Goal: Task Accomplishment & Management: Use online tool/utility

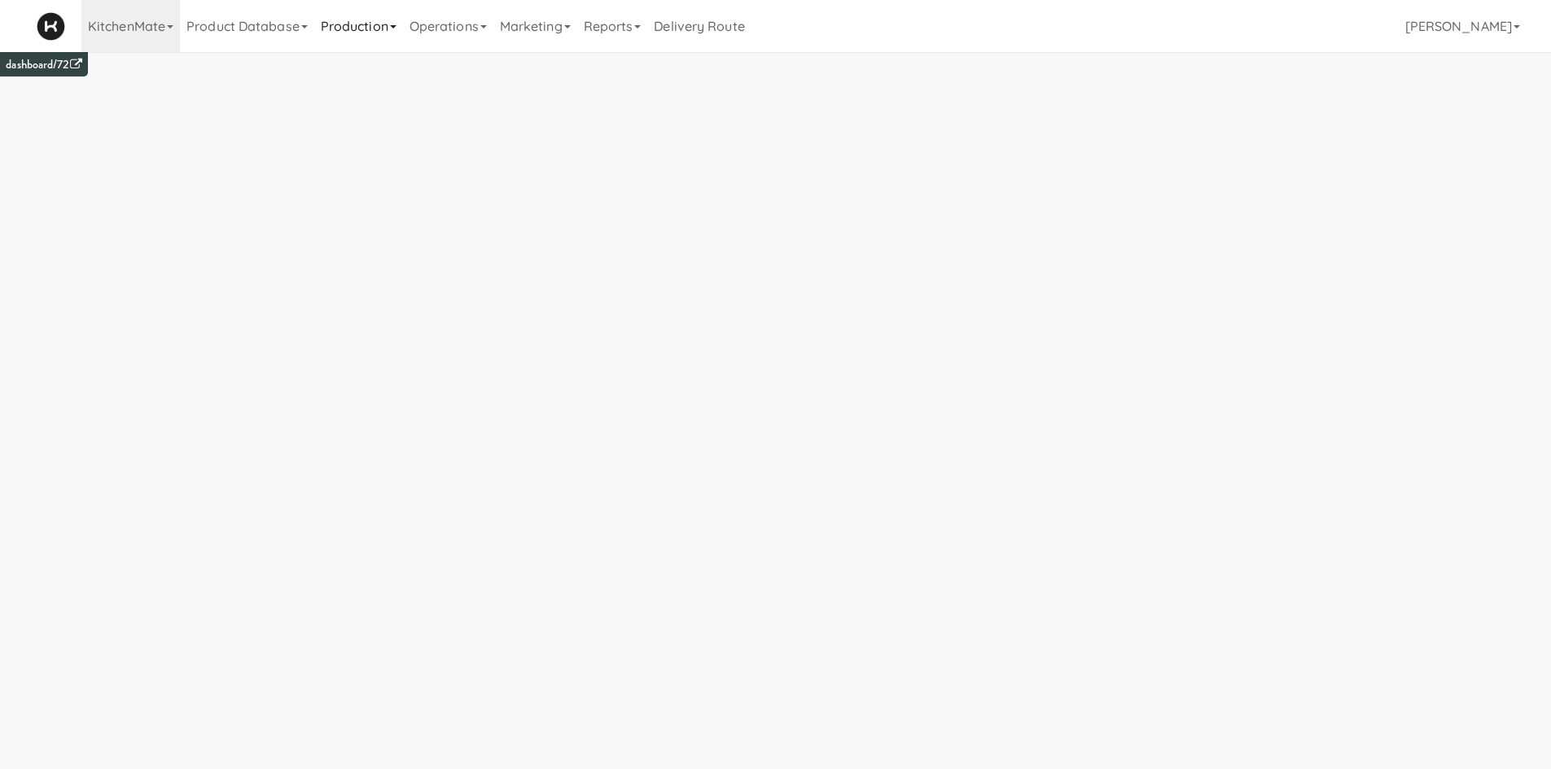
click at [403, 31] on link "Production" at bounding box center [358, 26] width 89 height 52
click at [462, 38] on link "Operations" at bounding box center [448, 26] width 90 height 52
click at [127, 19] on link "KitchenMate" at bounding box center [130, 26] width 99 height 52
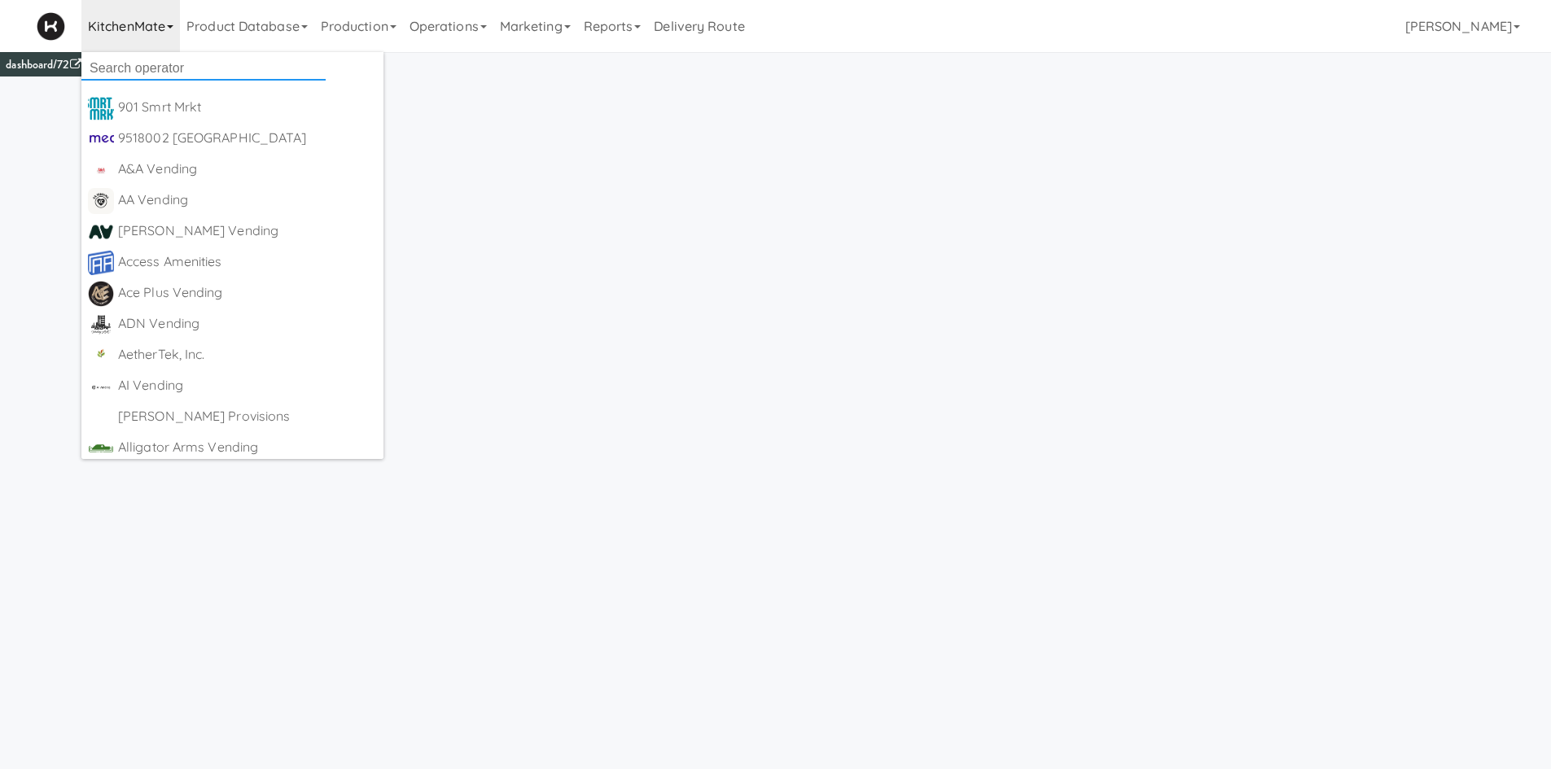
click at [136, 61] on input "text" at bounding box center [203, 68] width 244 height 24
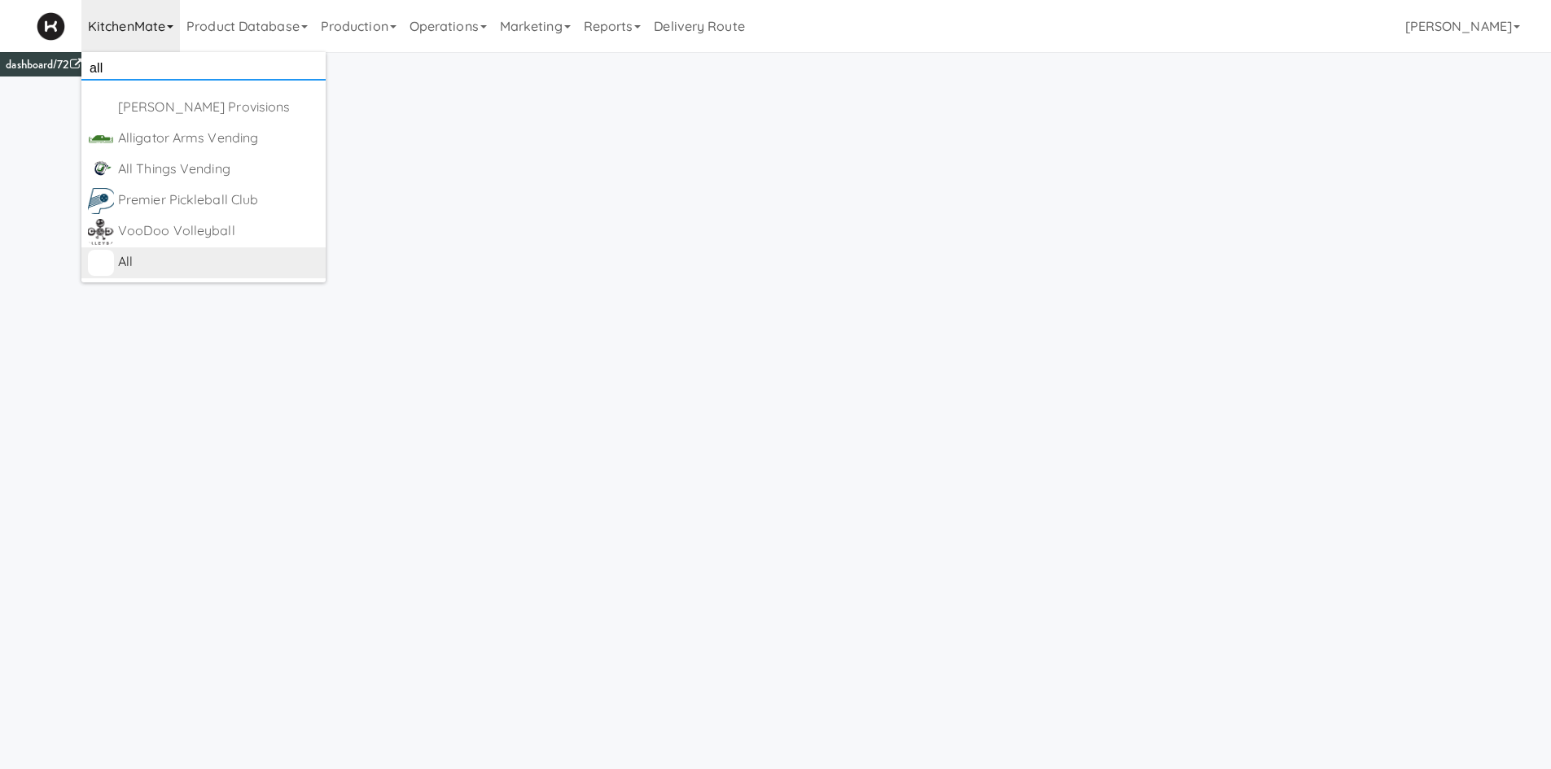
type input "all"
click at [117, 273] on link "All https://fridge.kitchenmate.com/" at bounding box center [203, 263] width 244 height 31
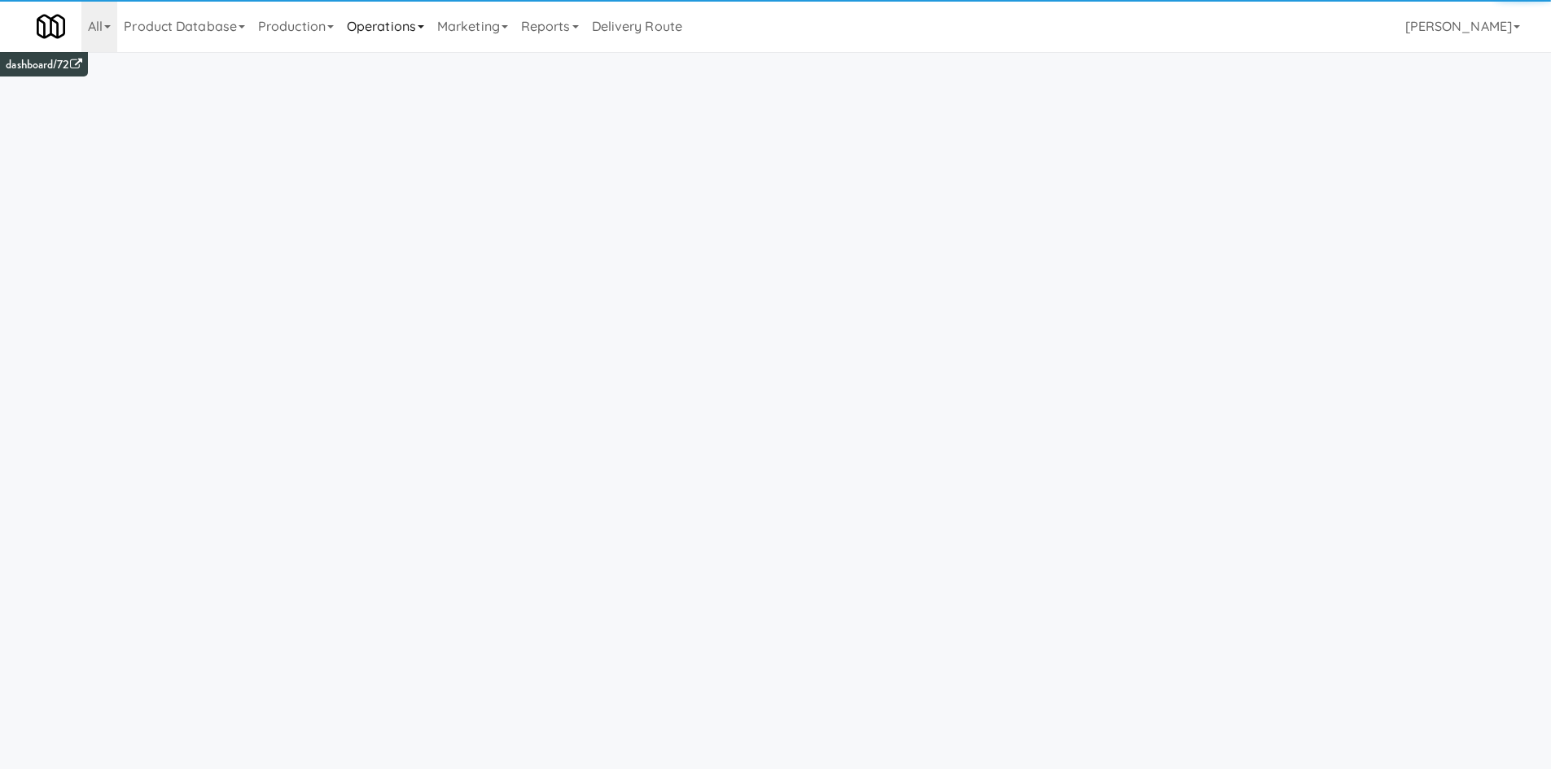
click at [416, 33] on link "Operations" at bounding box center [385, 26] width 90 height 52
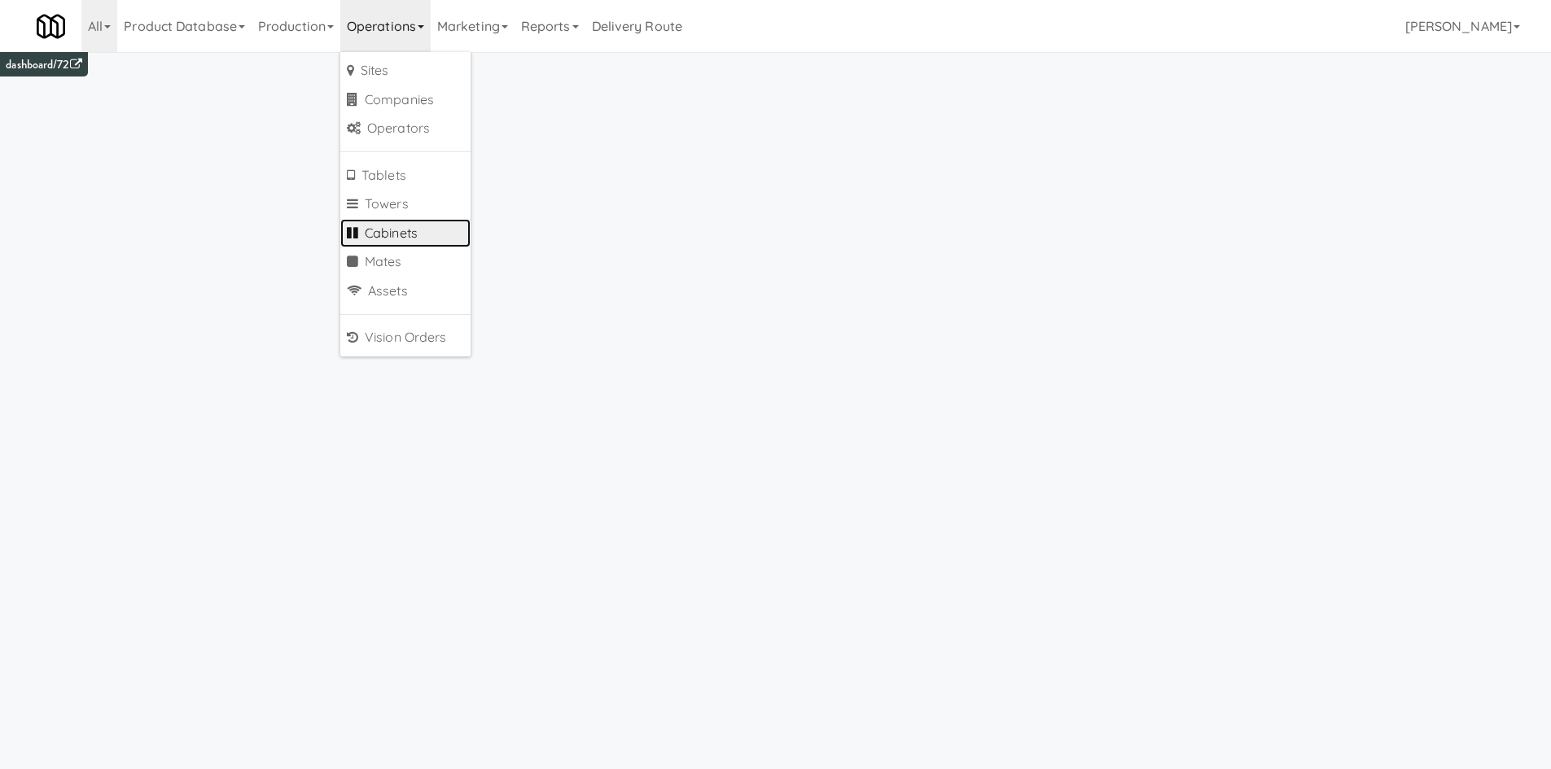
click at [418, 241] on link "Cabinets" at bounding box center [405, 233] width 130 height 29
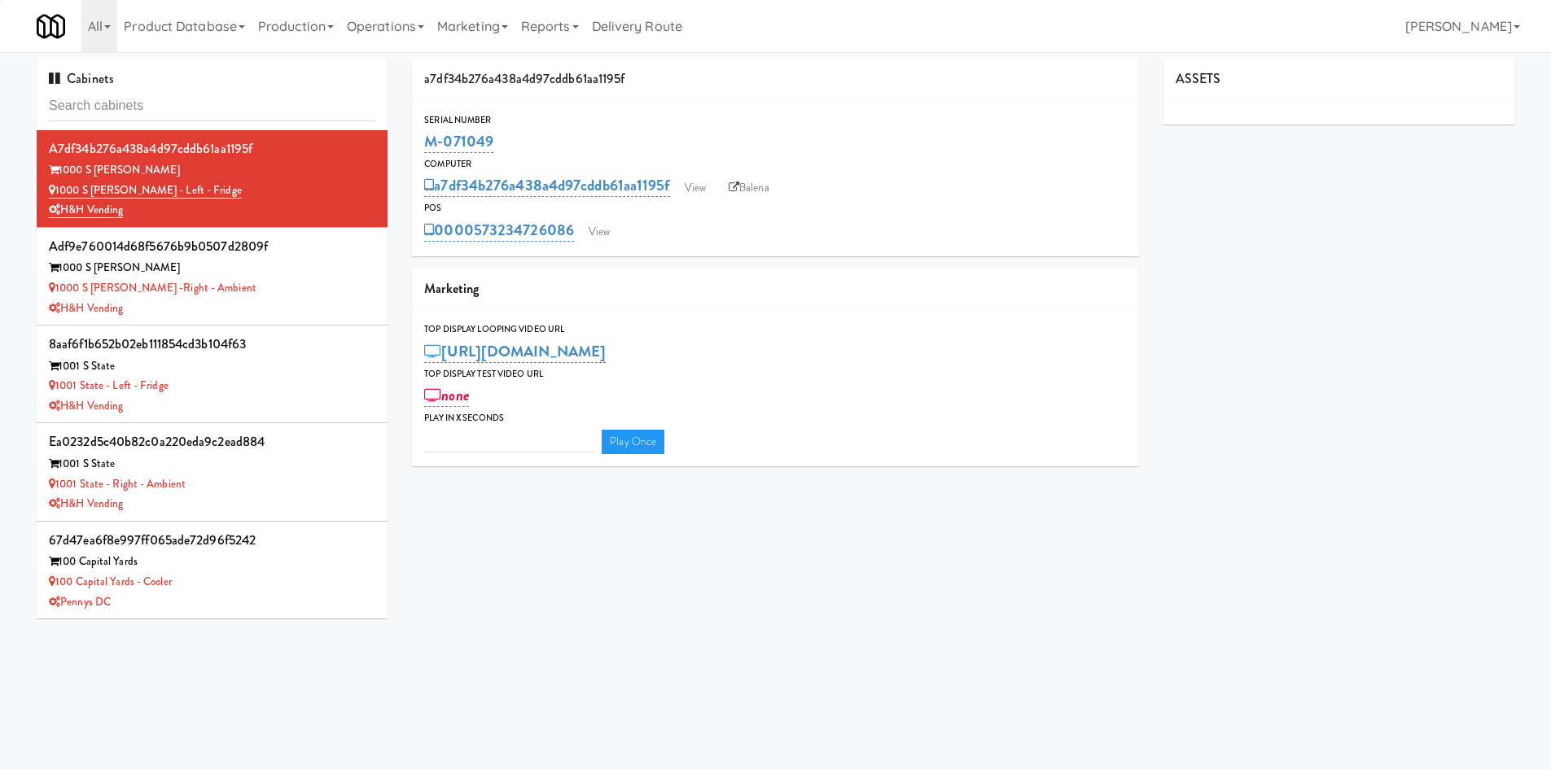
type input "3"
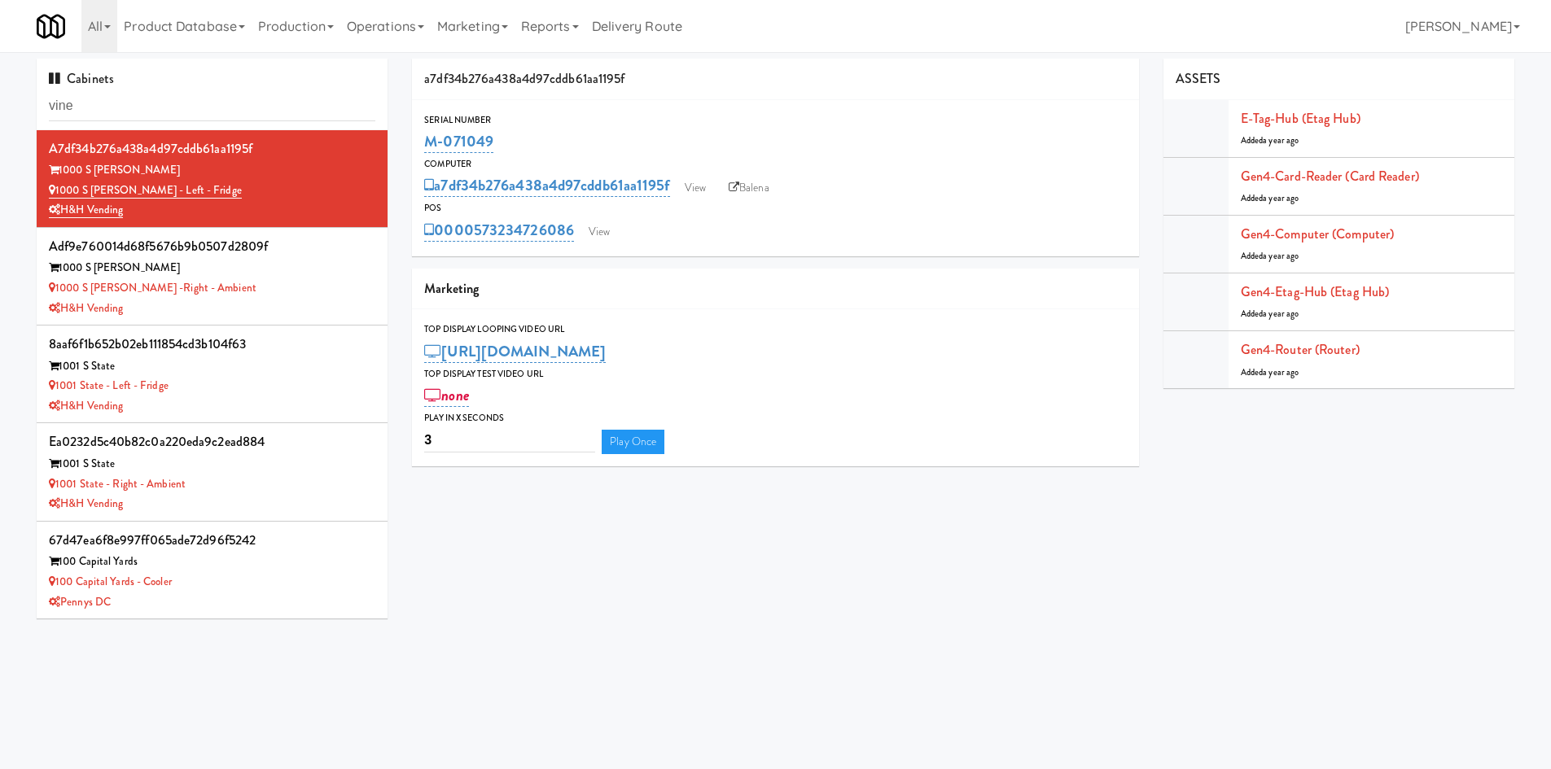
type input "vine"
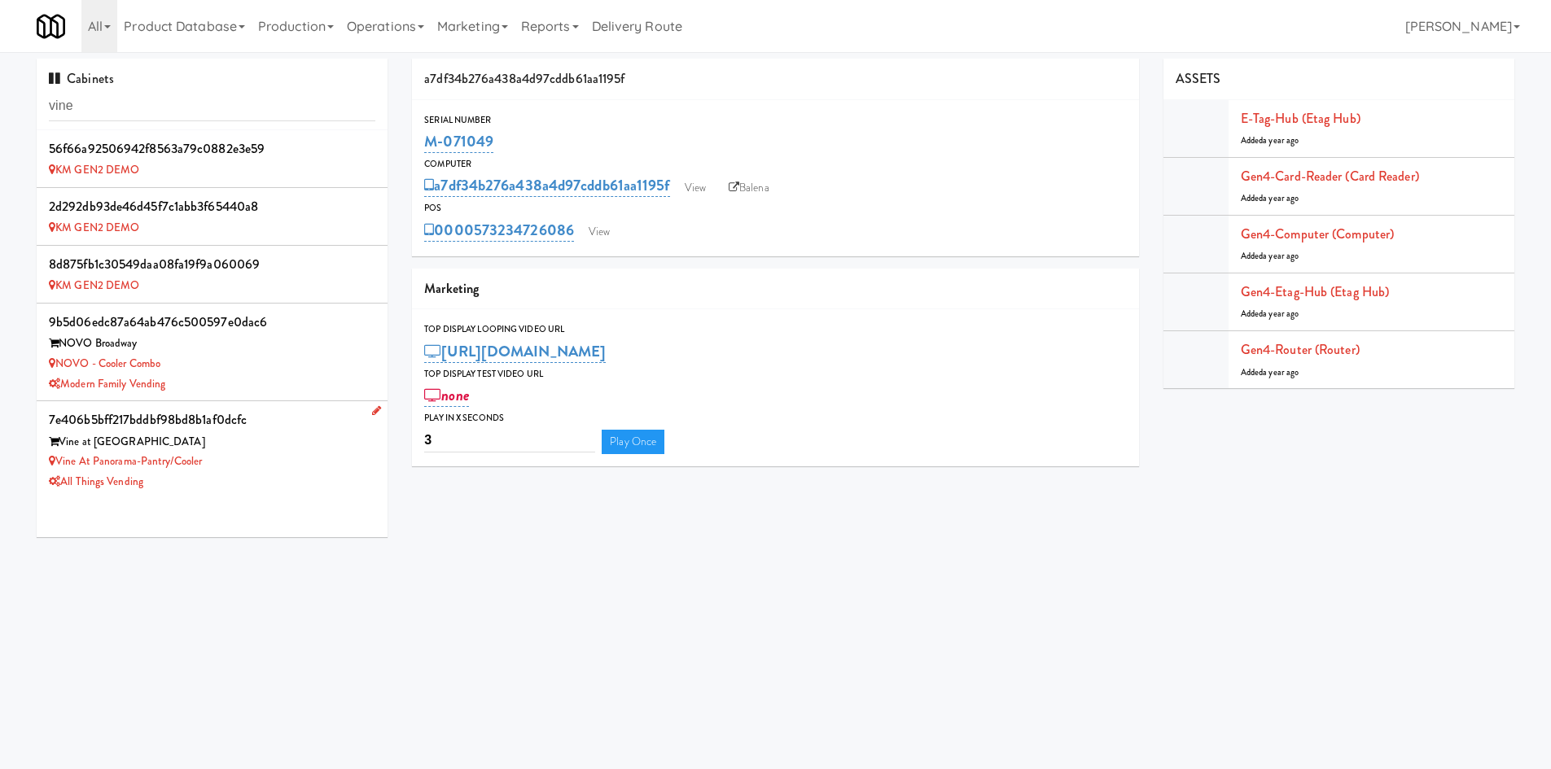
click at [232, 483] on div "All Things Vending" at bounding box center [212, 482] width 327 height 20
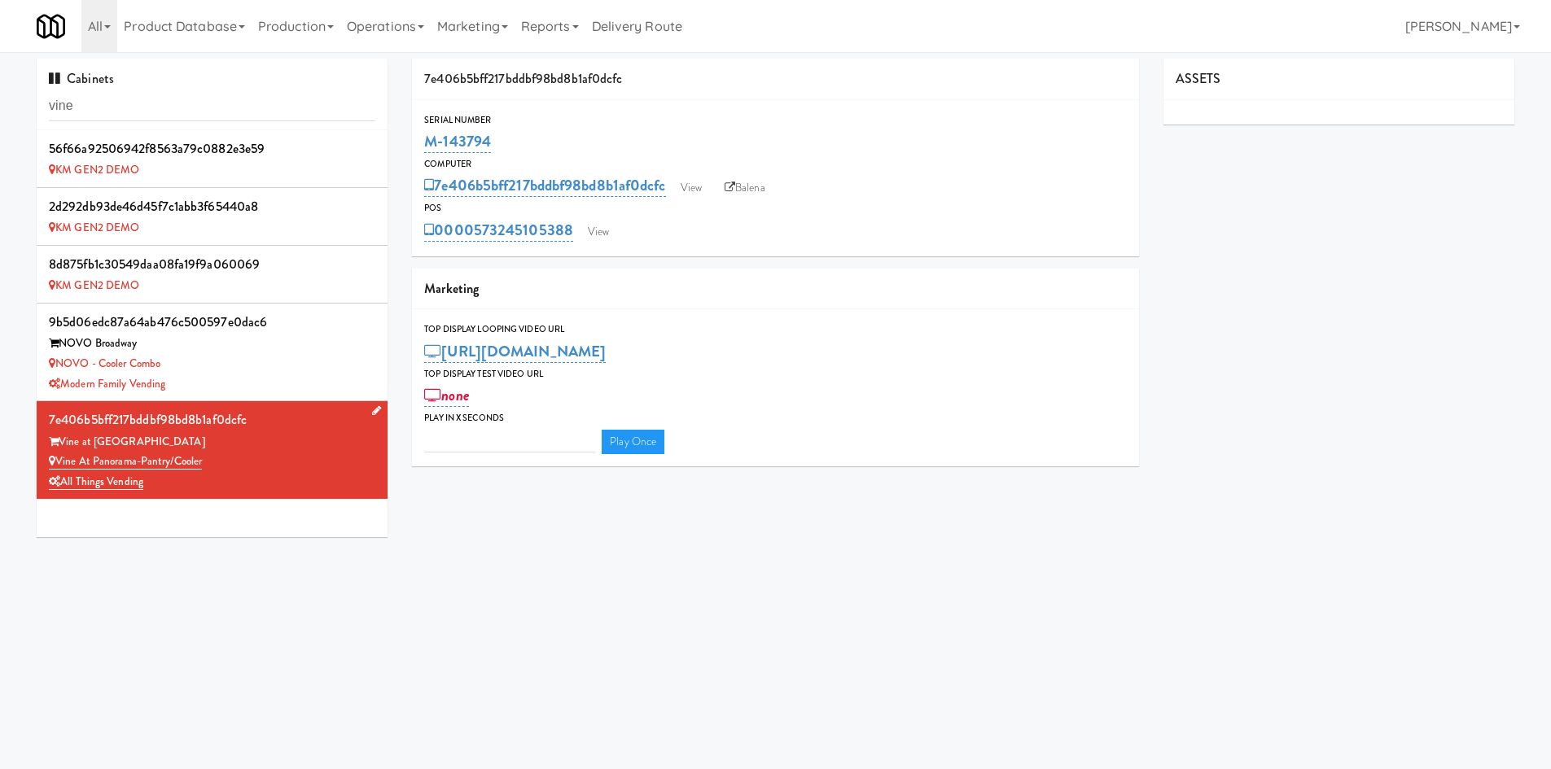
type input "3"
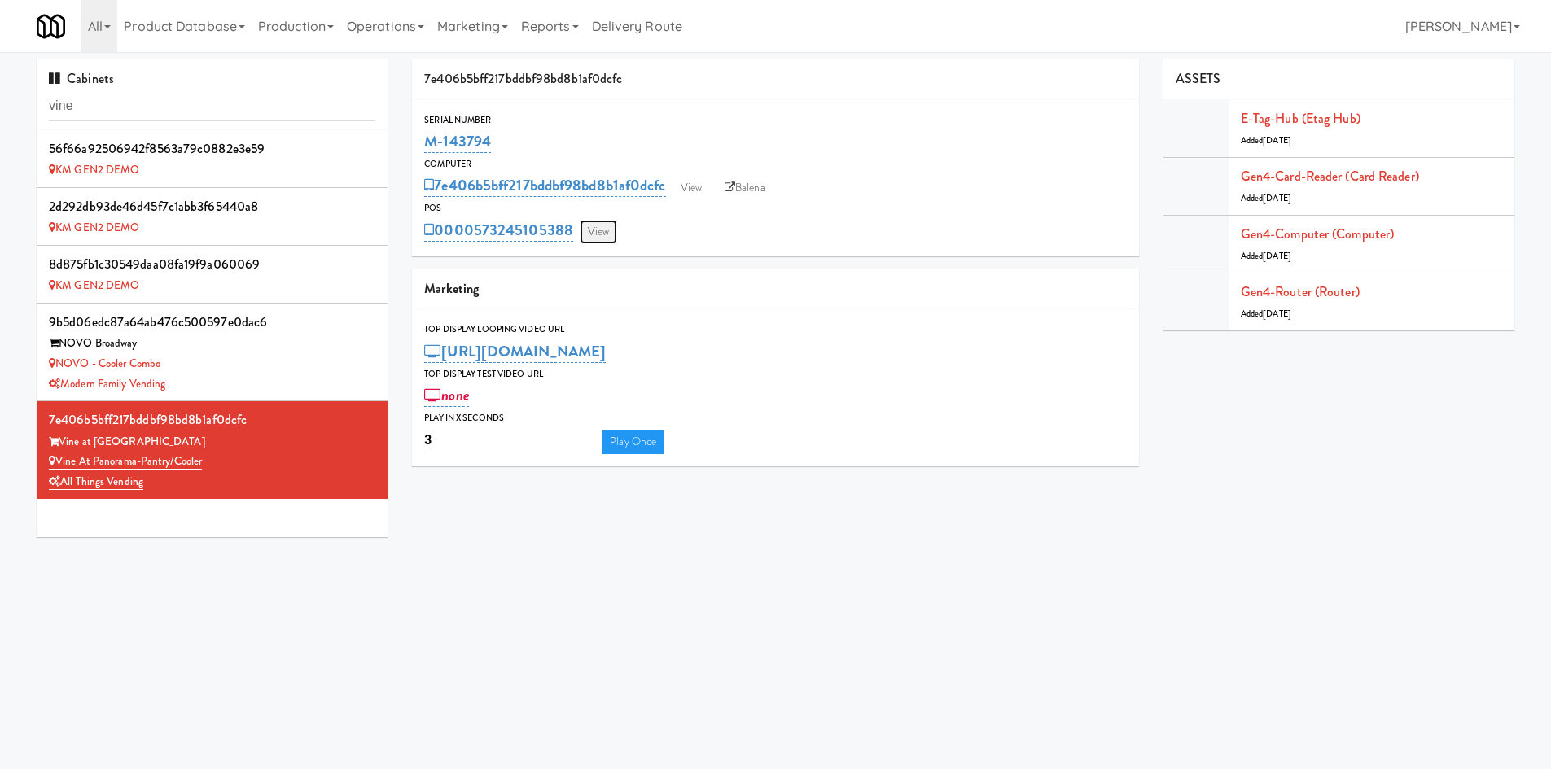
click at [598, 232] on link "View" at bounding box center [598, 232] width 37 height 24
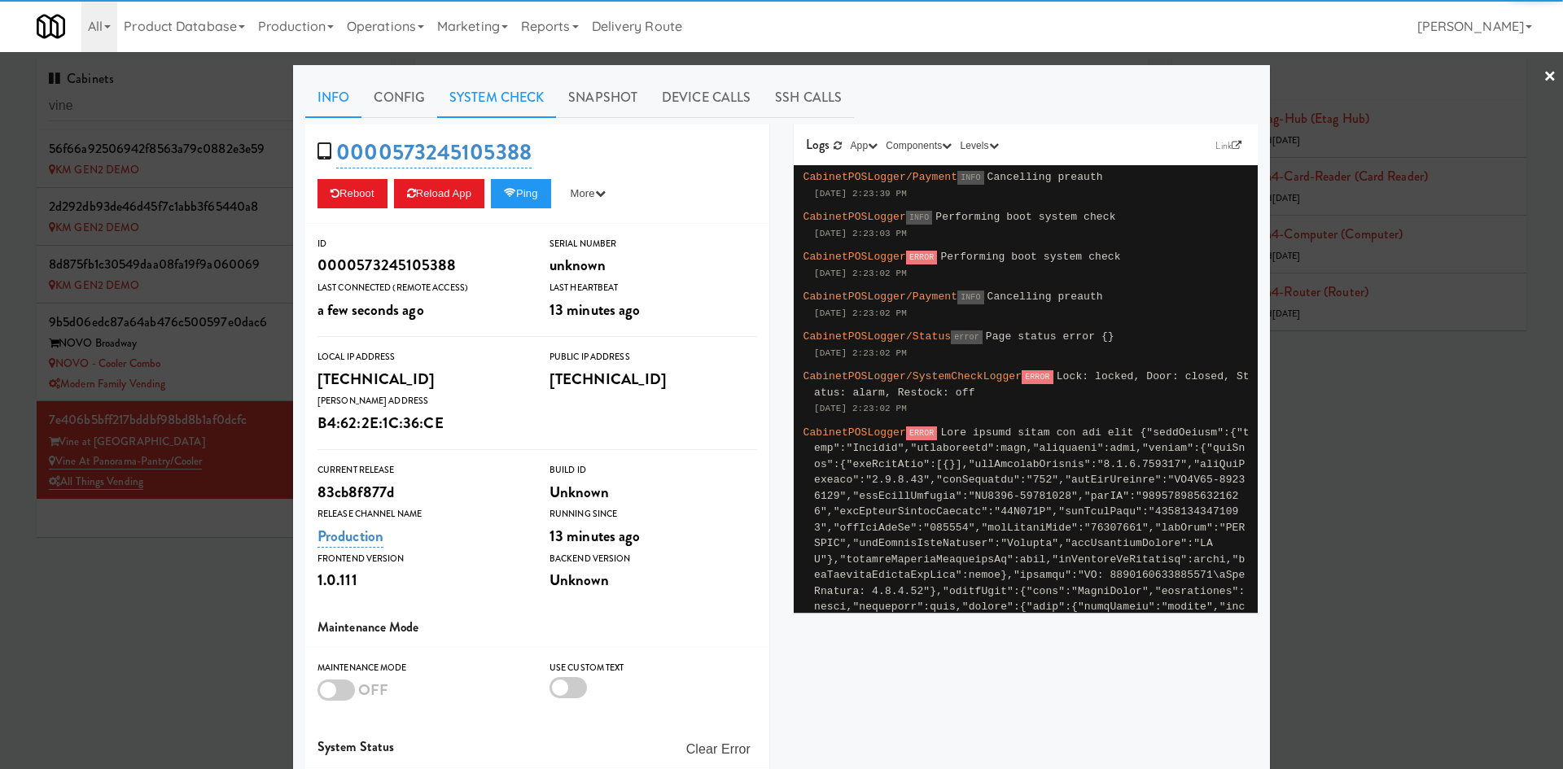
click at [445, 99] on link "System Check" at bounding box center [496, 97] width 119 height 41
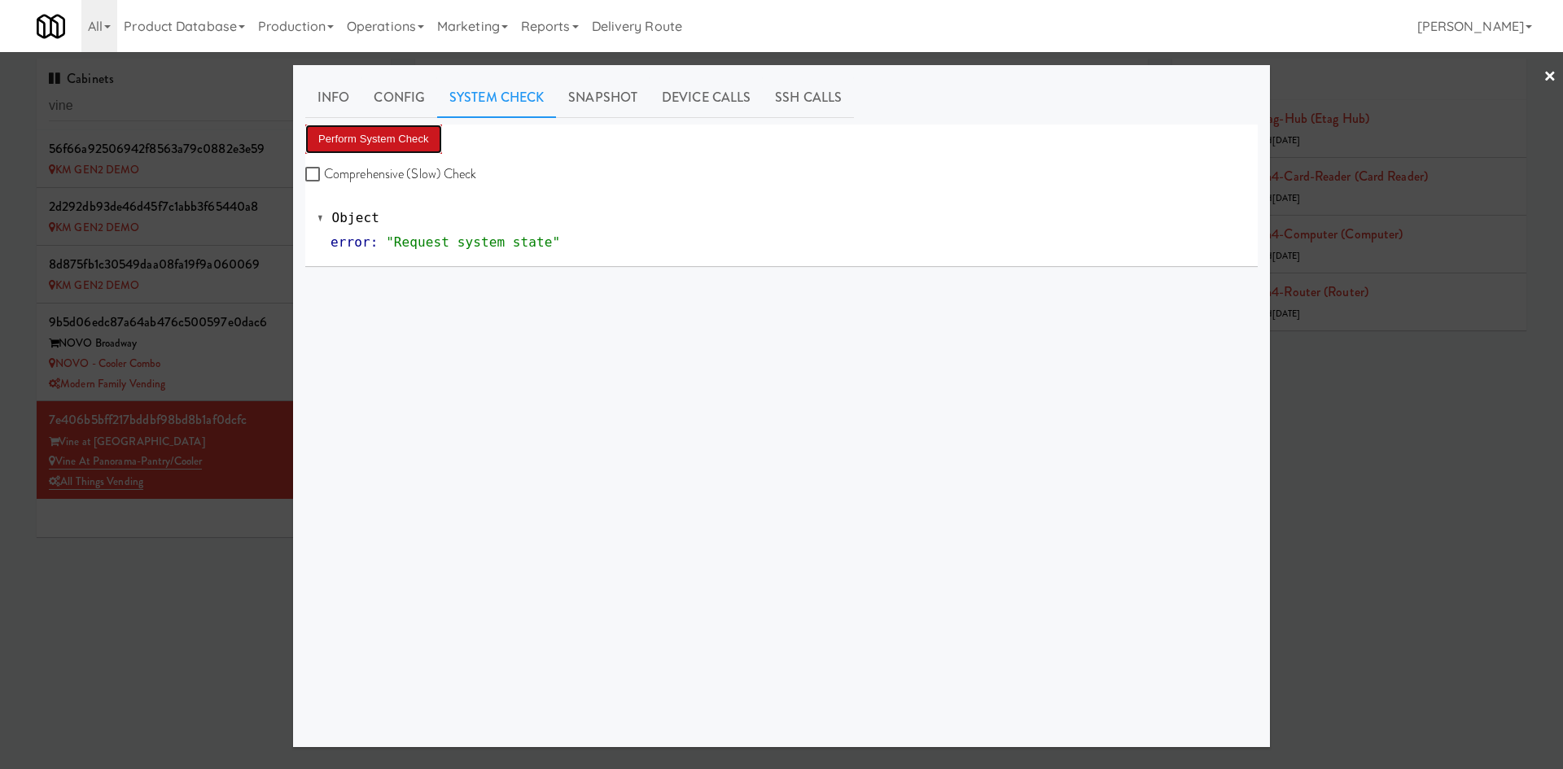
click at [367, 131] on button "Perform System Check" at bounding box center [373, 139] width 137 height 29
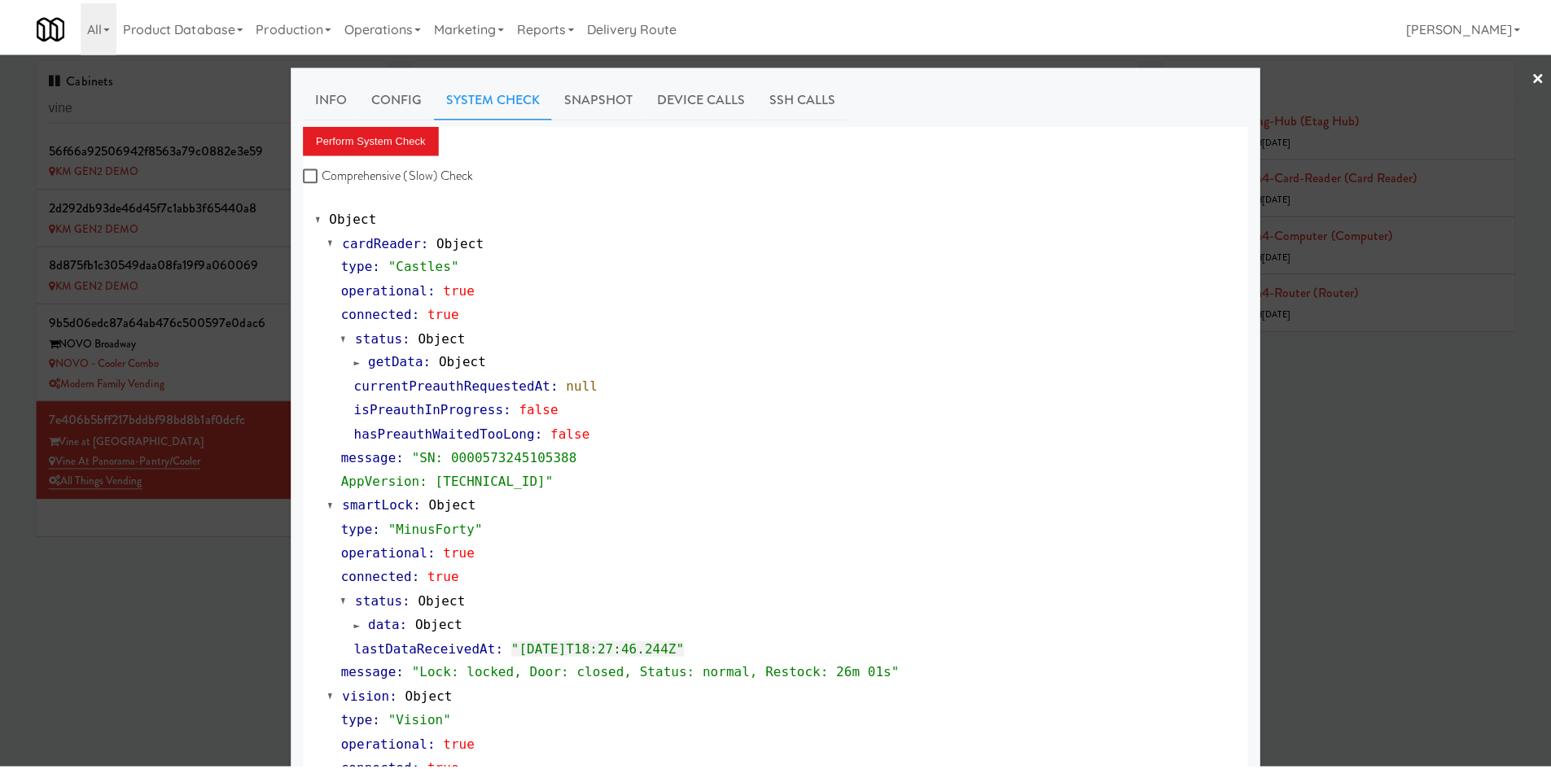
scroll to position [495, 0]
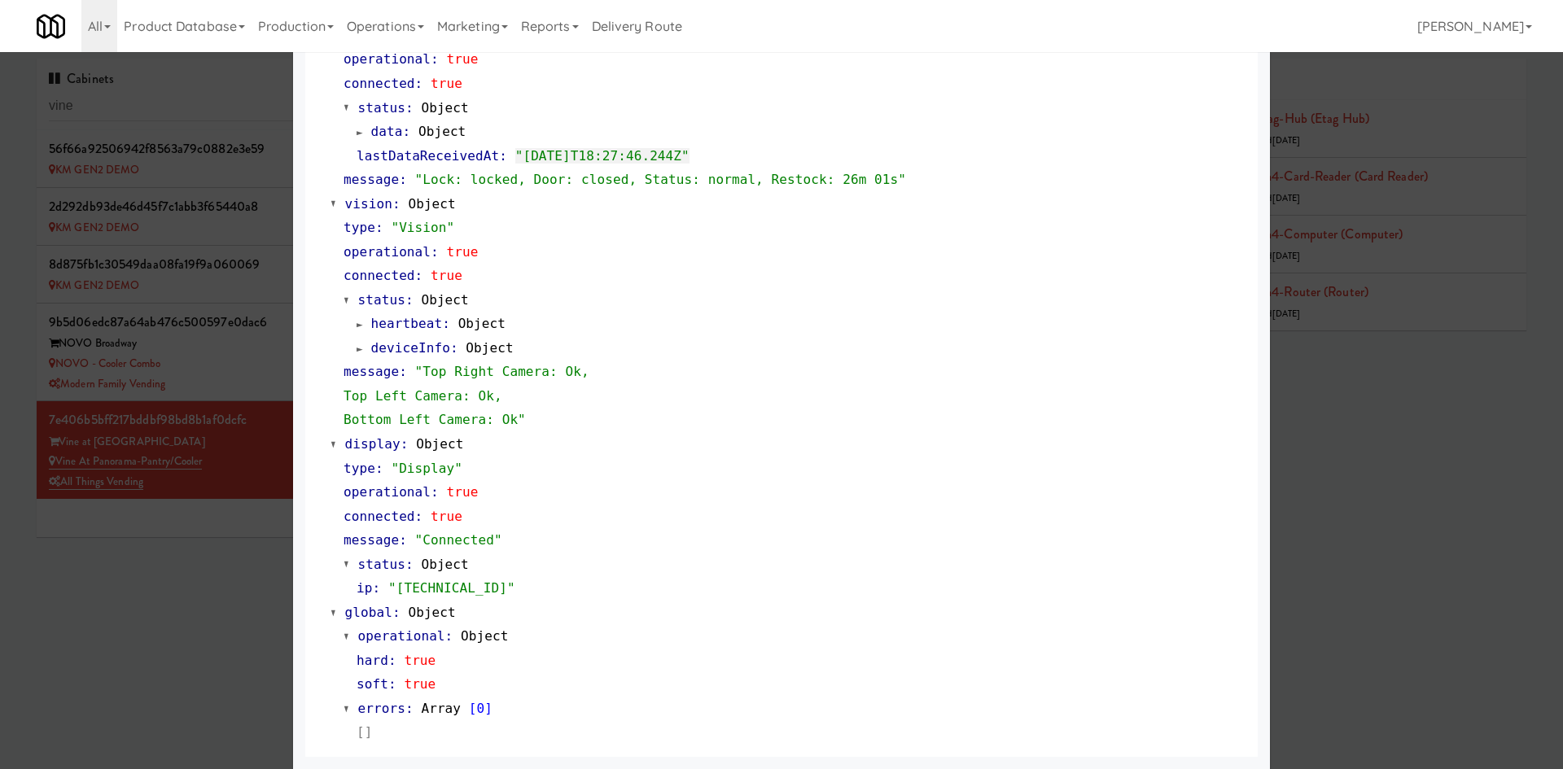
click at [114, 666] on div at bounding box center [781, 384] width 1563 height 769
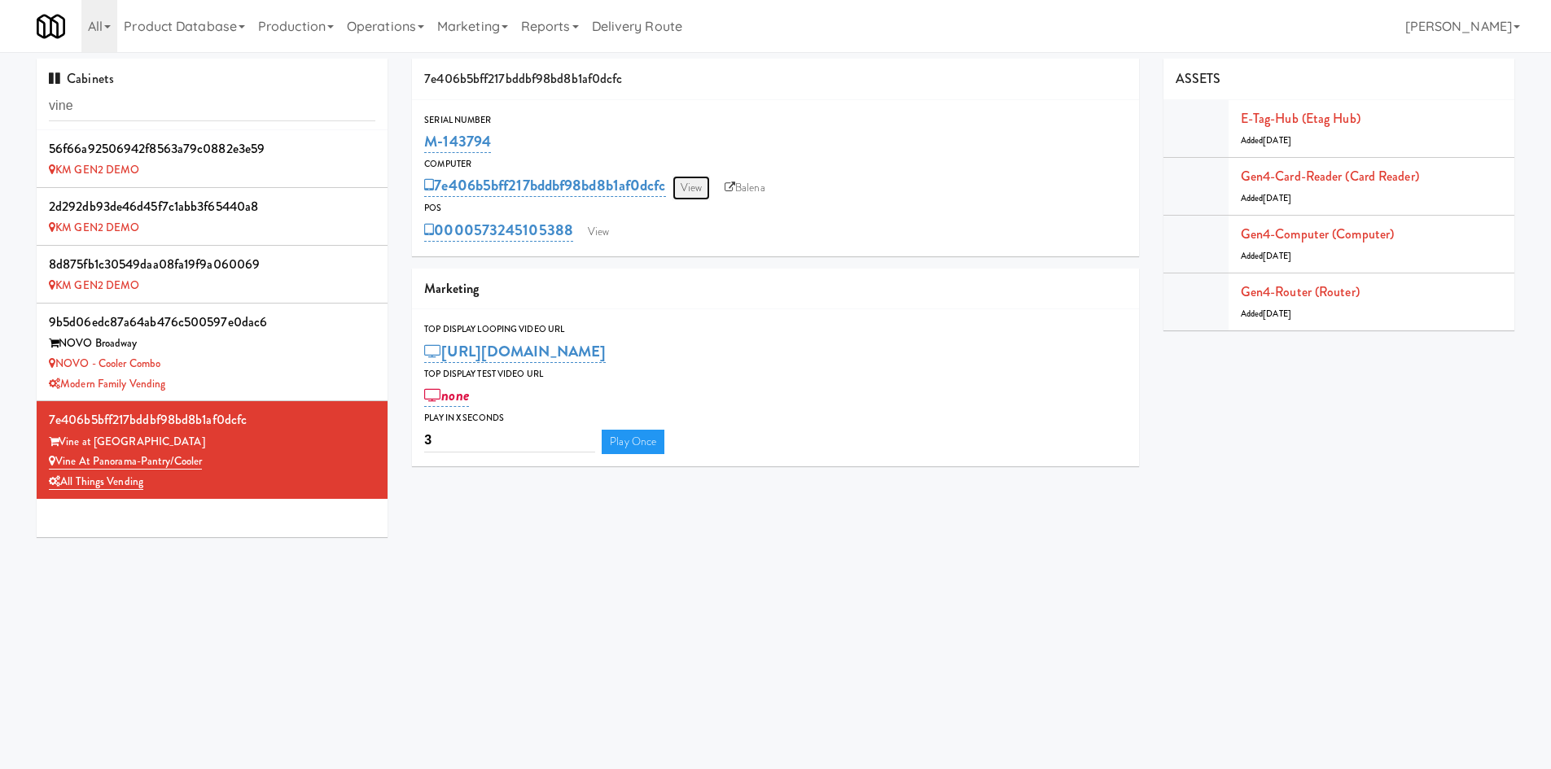
click at [710, 191] on link "View" at bounding box center [691, 188] width 37 height 24
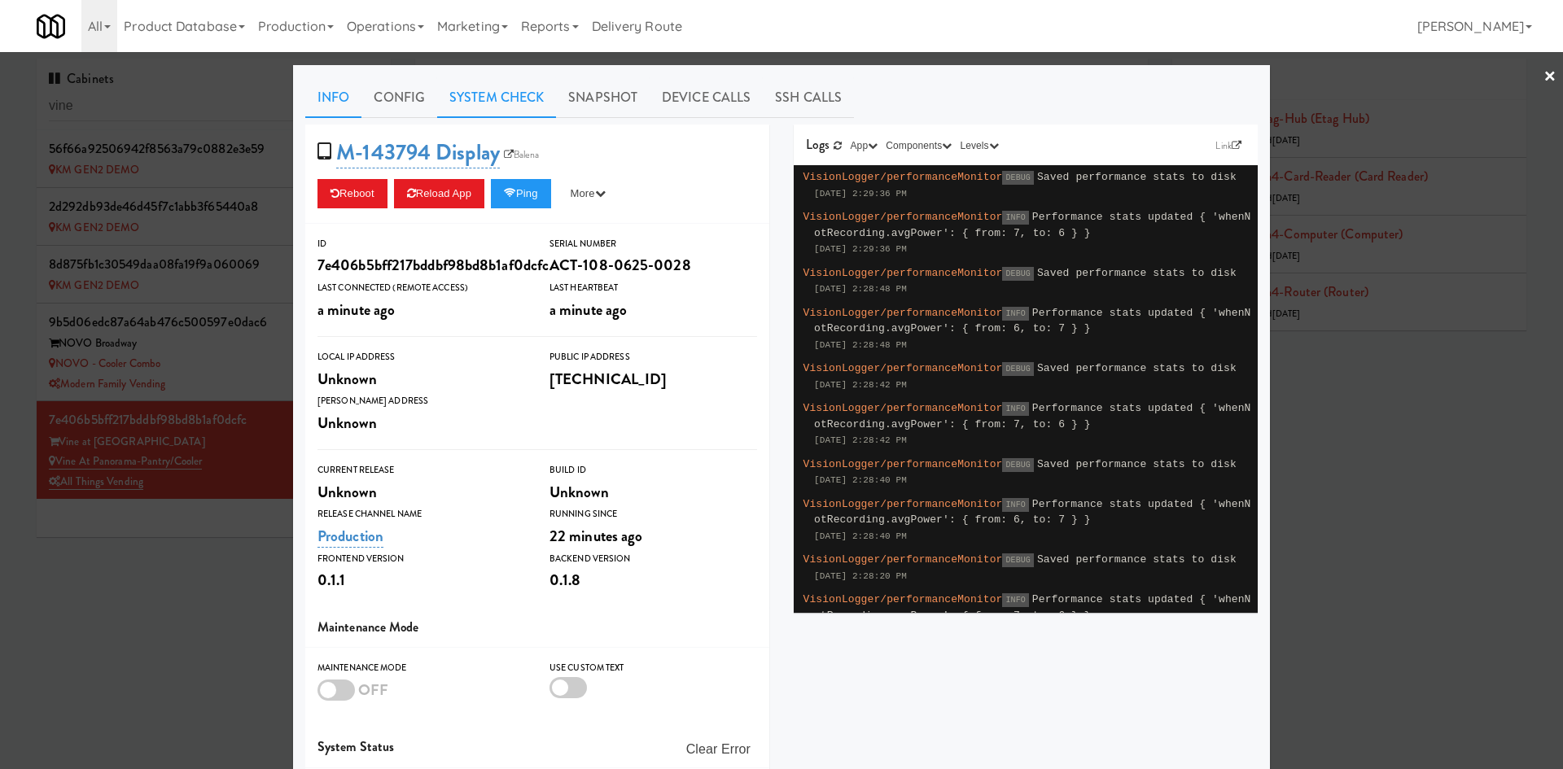
click at [455, 89] on link "System Check" at bounding box center [496, 97] width 119 height 41
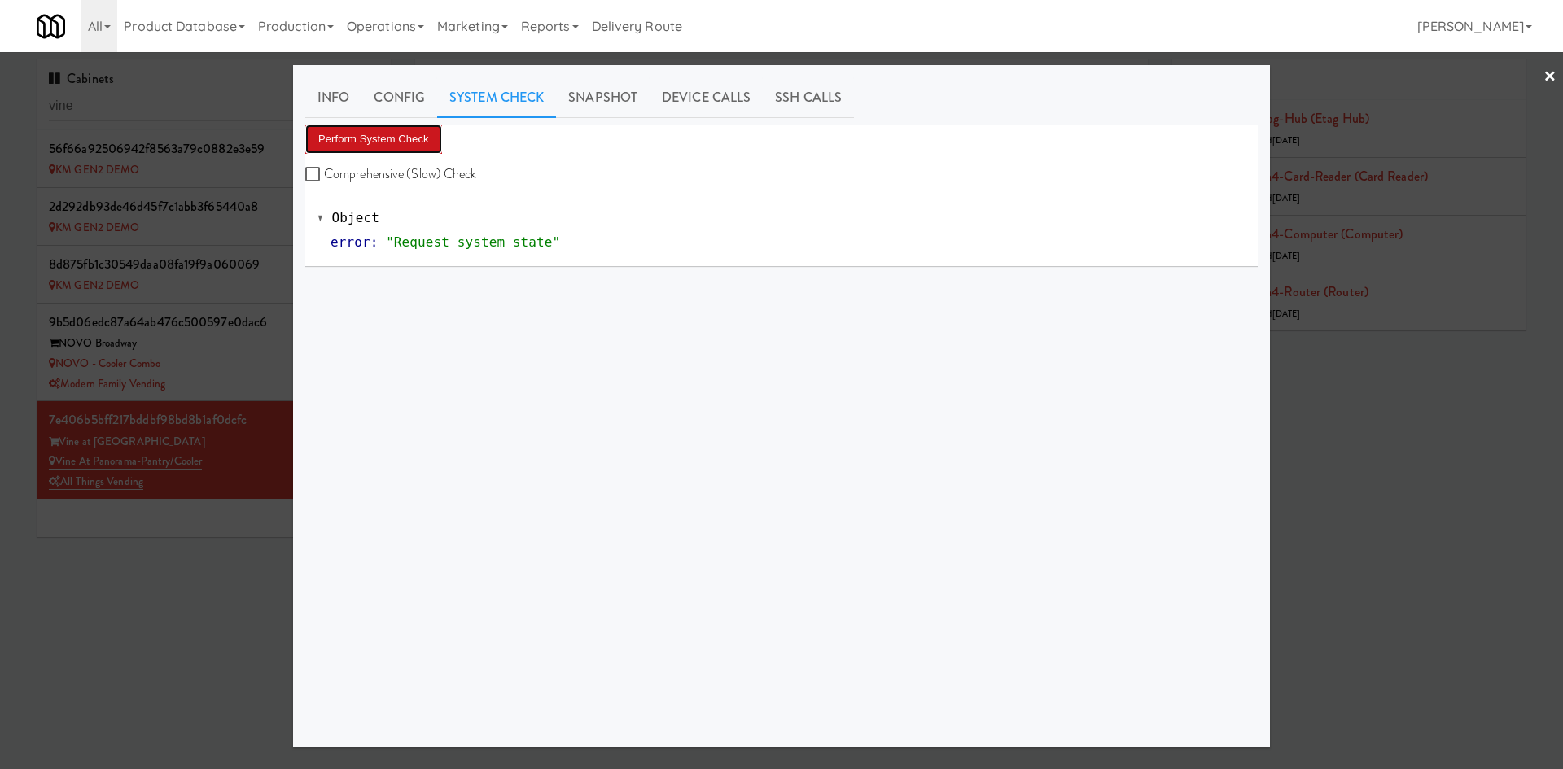
click at [412, 142] on button "Perform System Check" at bounding box center [373, 139] width 137 height 29
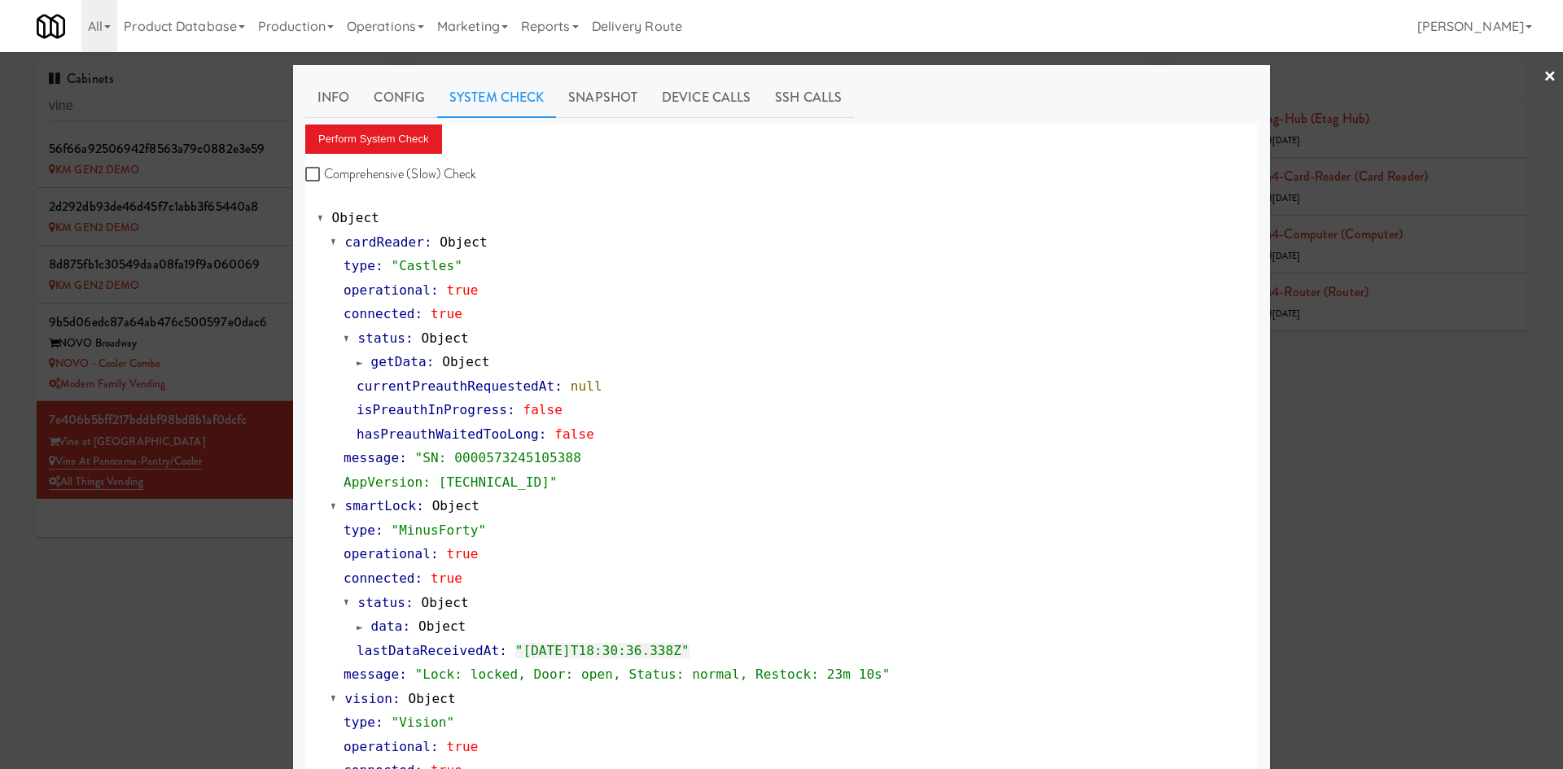
click at [126, 615] on div at bounding box center [781, 384] width 1563 height 769
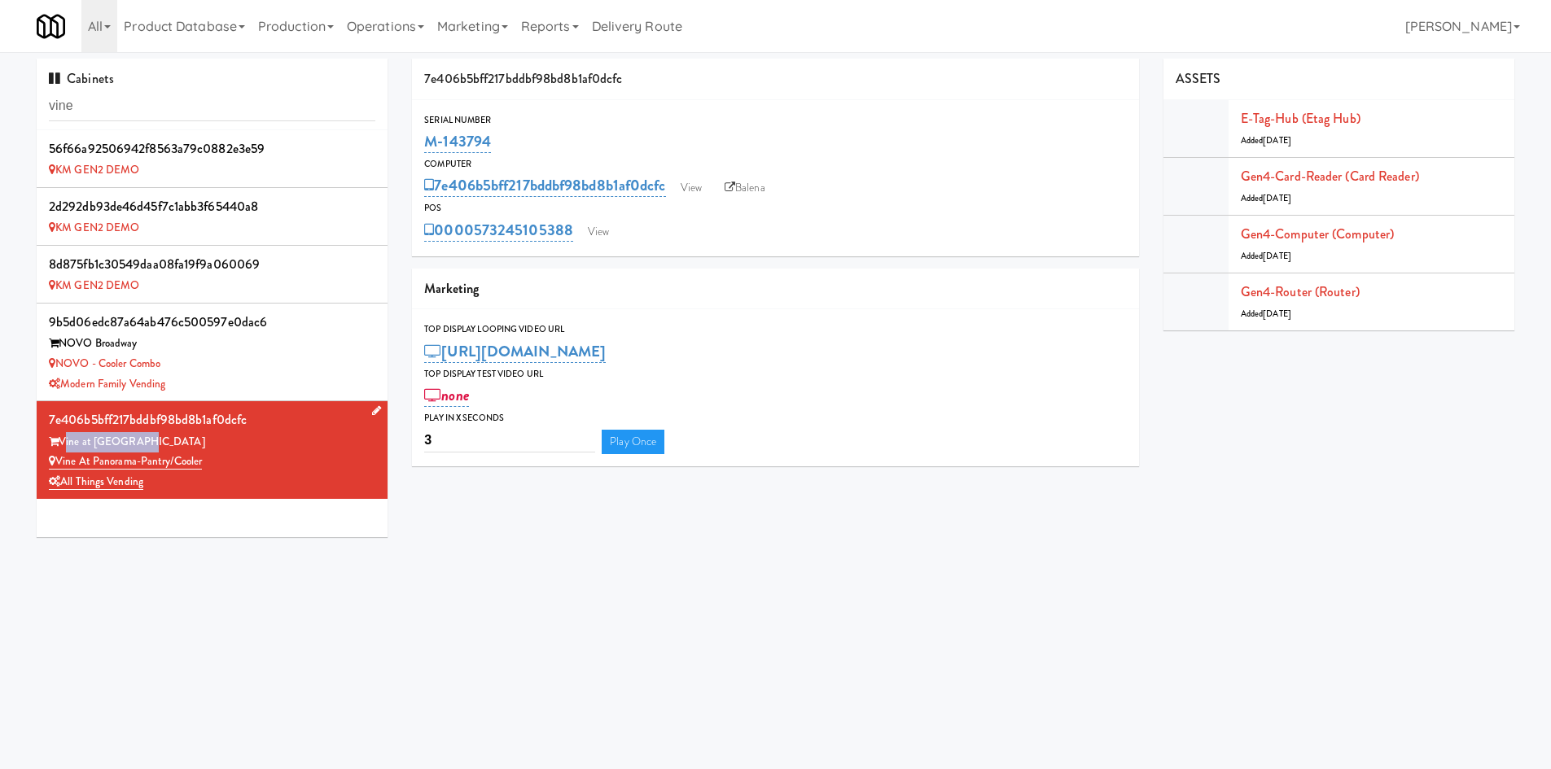
drag, startPoint x: 126, startPoint y: 439, endPoint x: 61, endPoint y: 445, distance: 65.4
click at [61, 445] on div "Vine at [GEOGRAPHIC_DATA]" at bounding box center [212, 442] width 327 height 20
click at [693, 188] on link "View" at bounding box center [691, 188] width 37 height 24
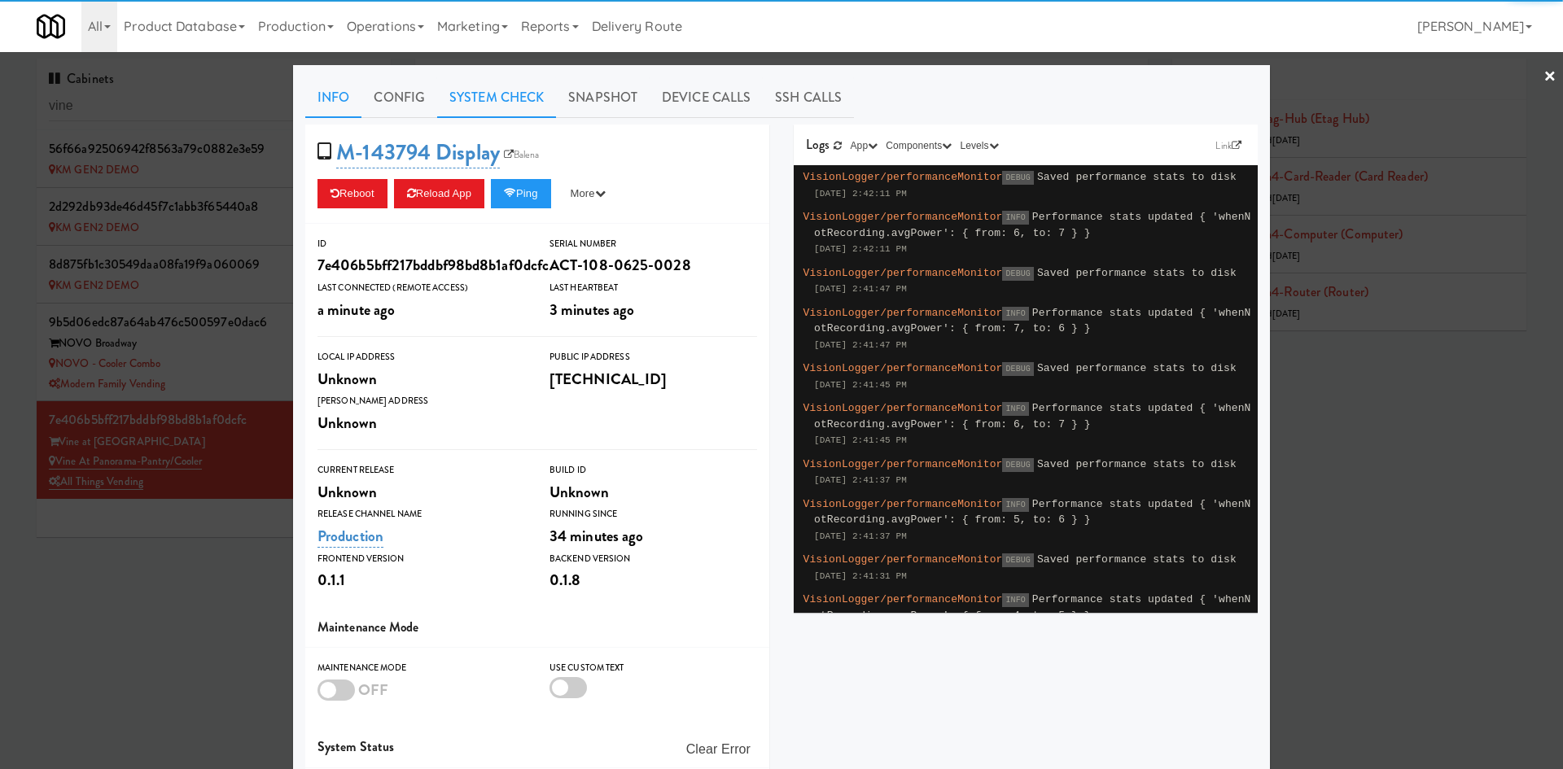
click at [444, 88] on link "System Check" at bounding box center [496, 97] width 119 height 41
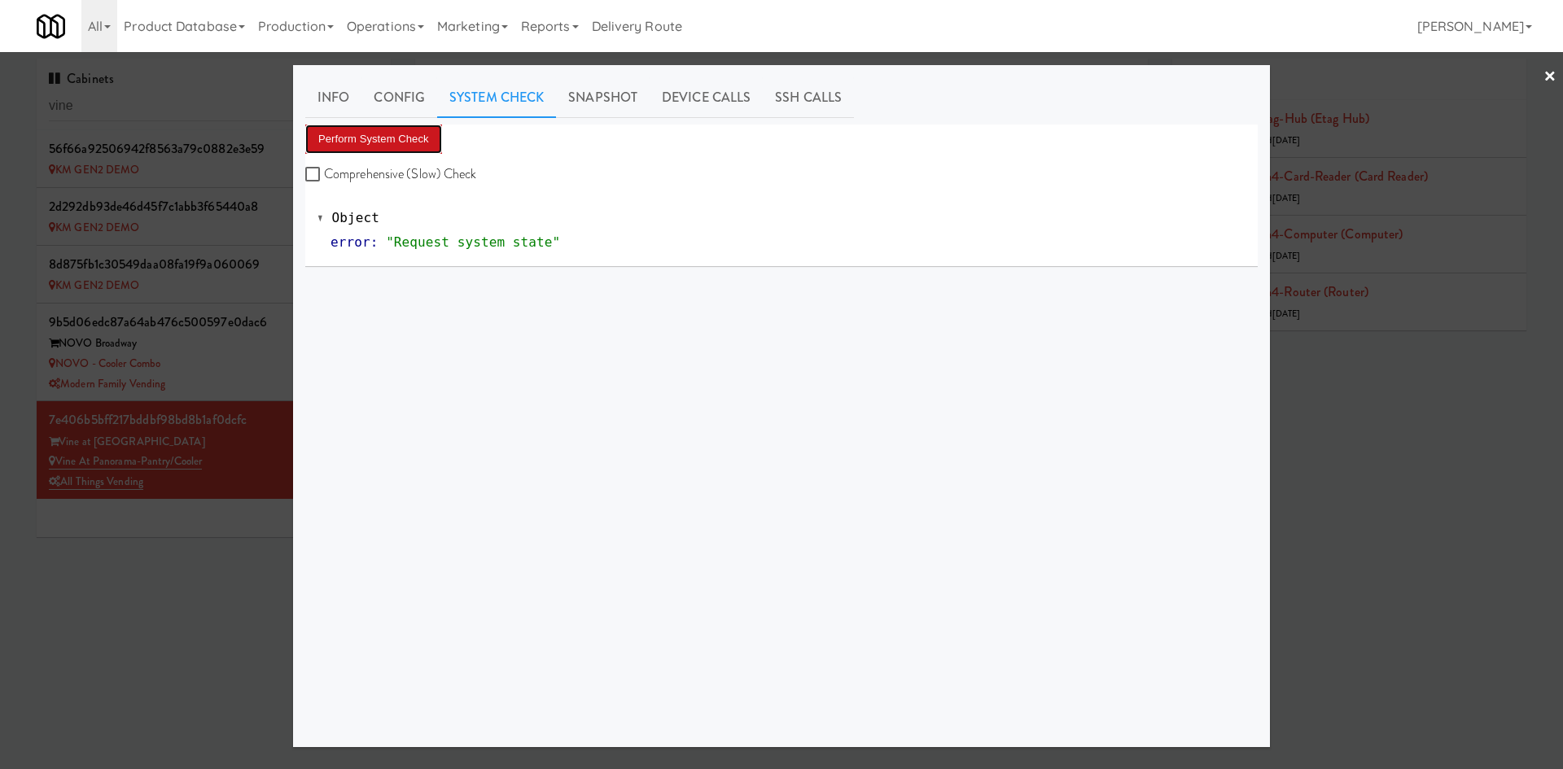
click at [366, 133] on button "Perform System Check" at bounding box center [373, 139] width 137 height 29
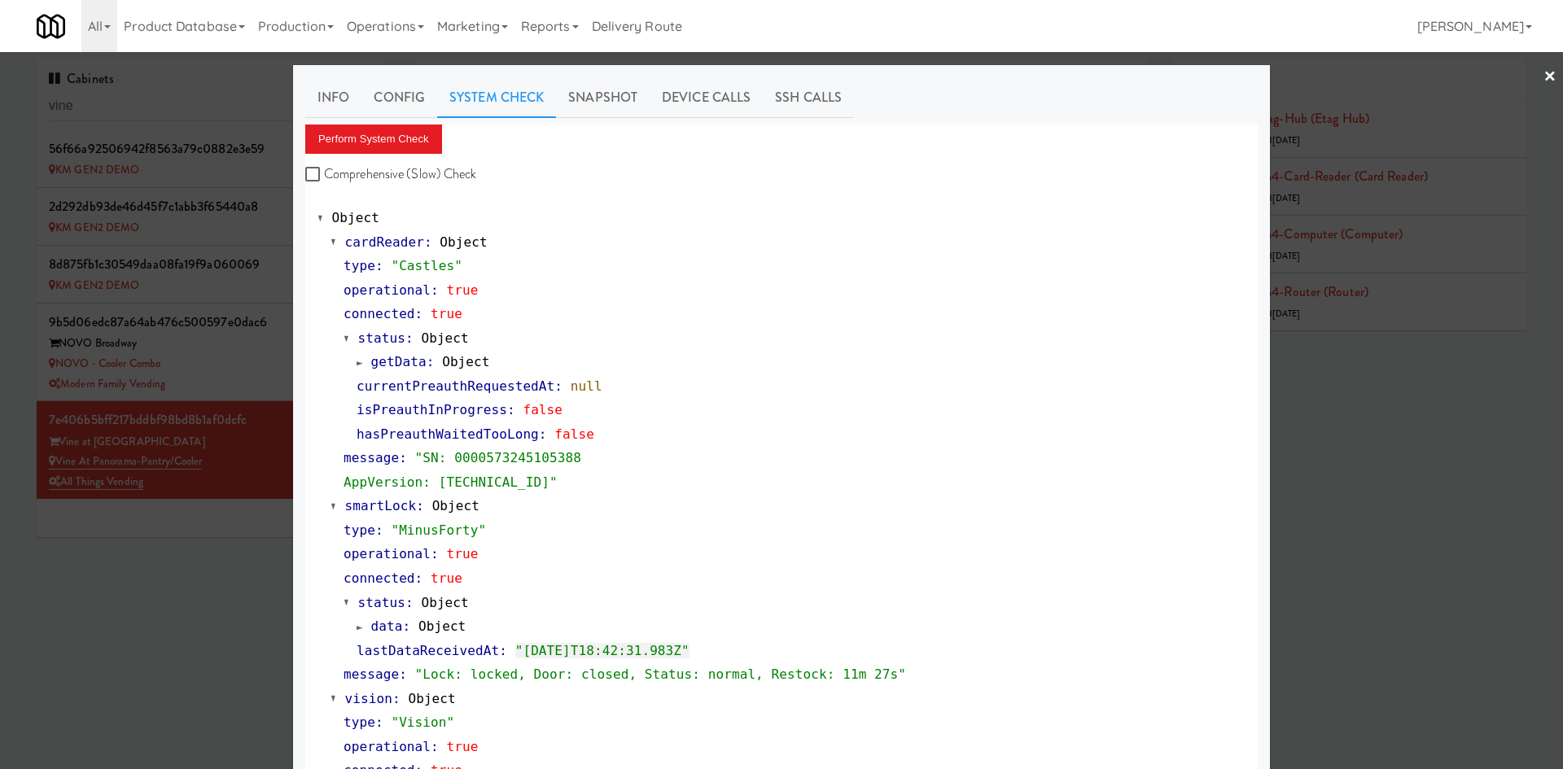
click at [151, 702] on div at bounding box center [781, 384] width 1563 height 769
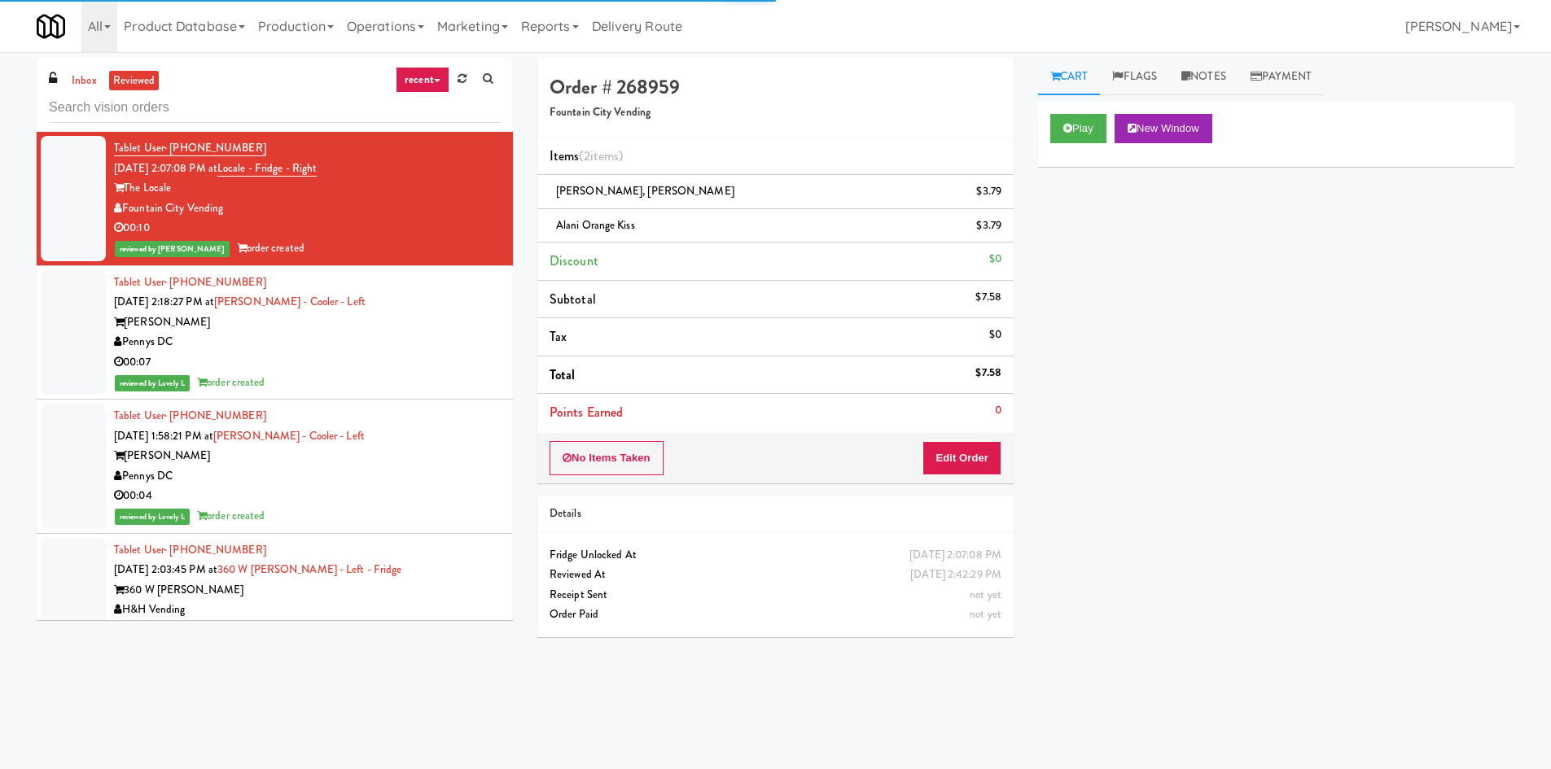
click at [103, 119] on input "text" at bounding box center [275, 108] width 452 height 30
click at [94, 90] on link "inbox" at bounding box center [84, 81] width 33 height 20
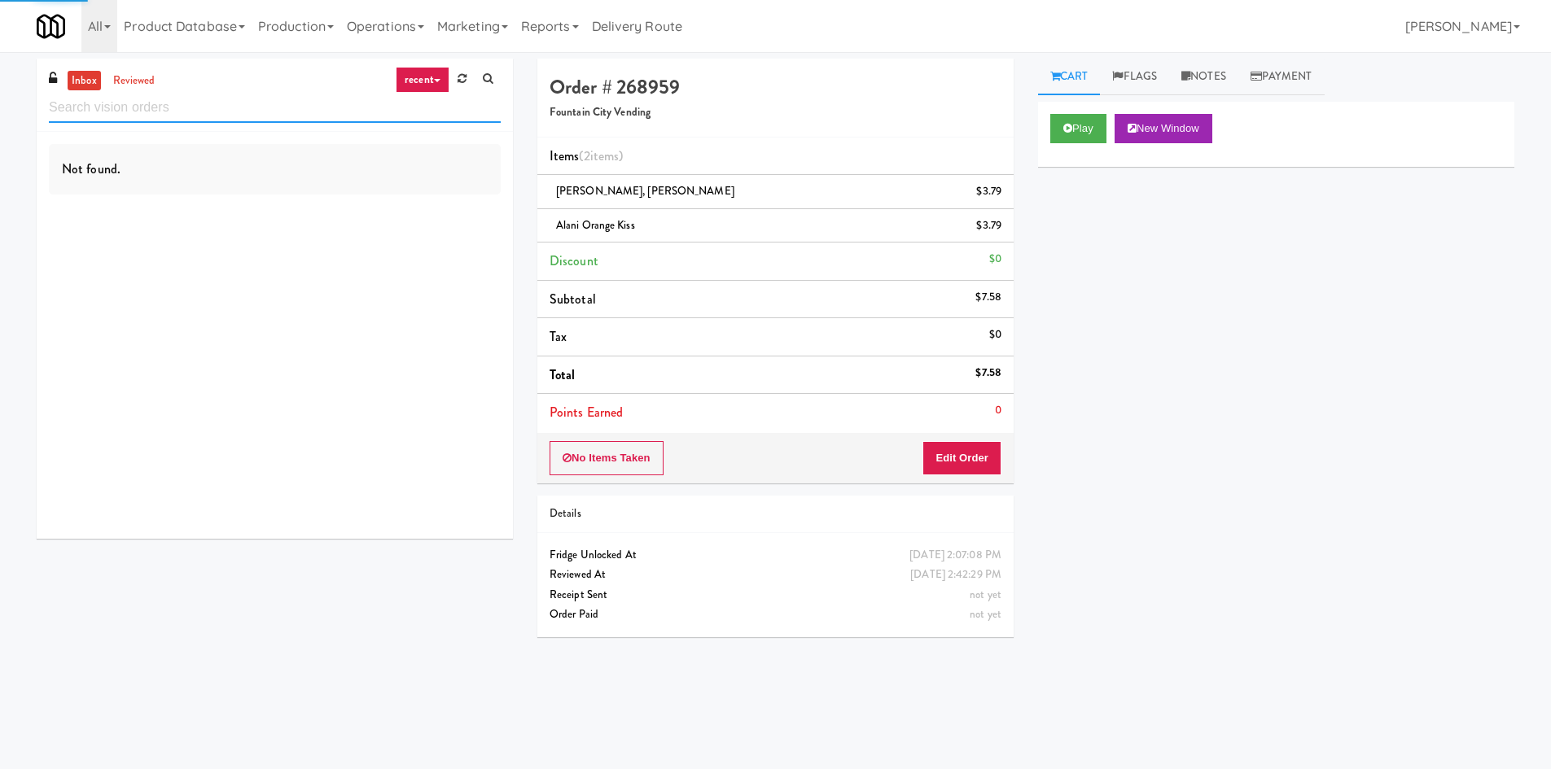
click at [101, 101] on input "text" at bounding box center [275, 108] width 452 height 30
paste input "Vine at [GEOGRAPHIC_DATA]"
type input "Vine at [GEOGRAPHIC_DATA]"
click at [458, 76] on icon at bounding box center [462, 78] width 9 height 11
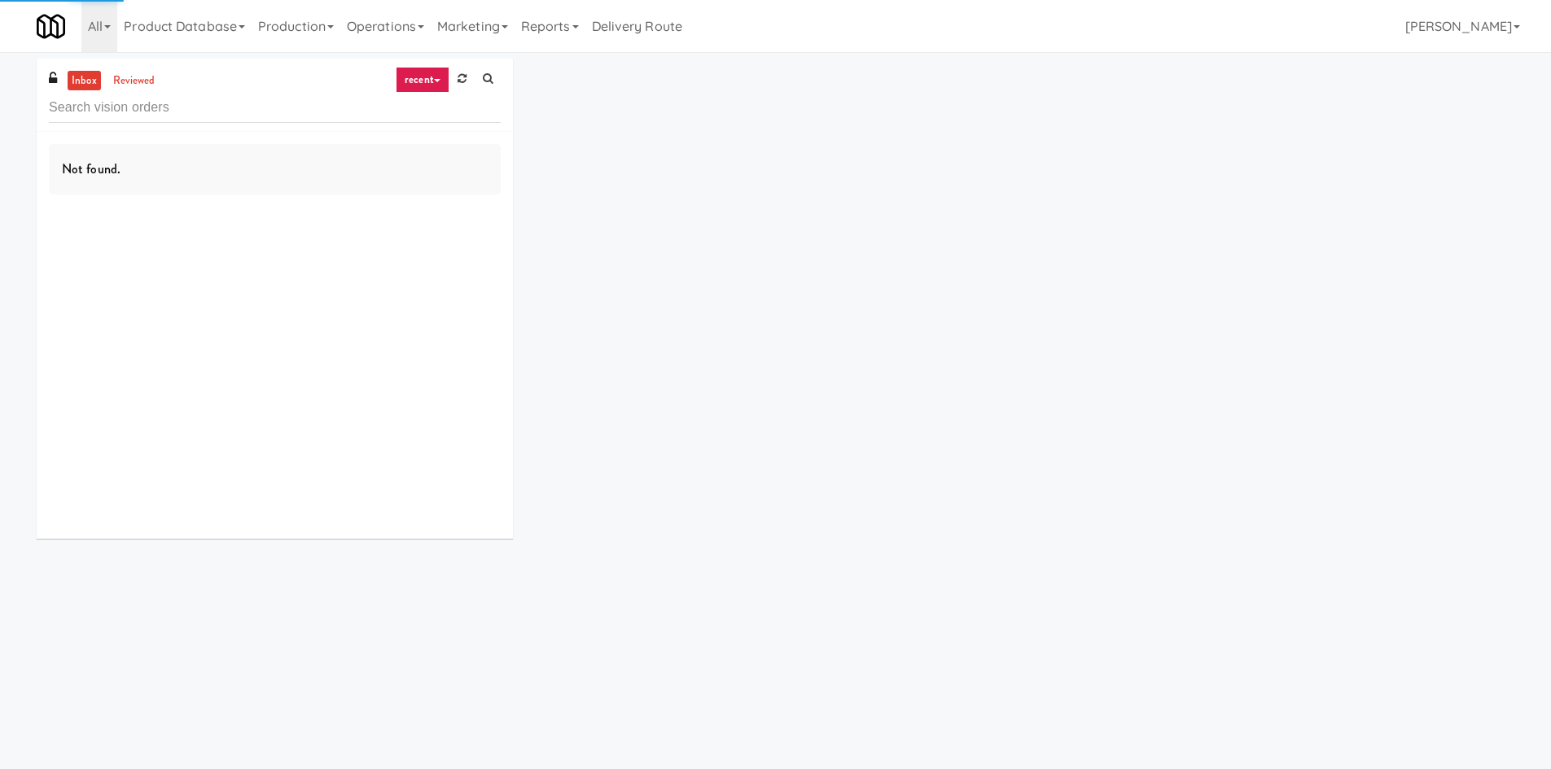
click at [297, 112] on input "text" at bounding box center [275, 108] width 452 height 30
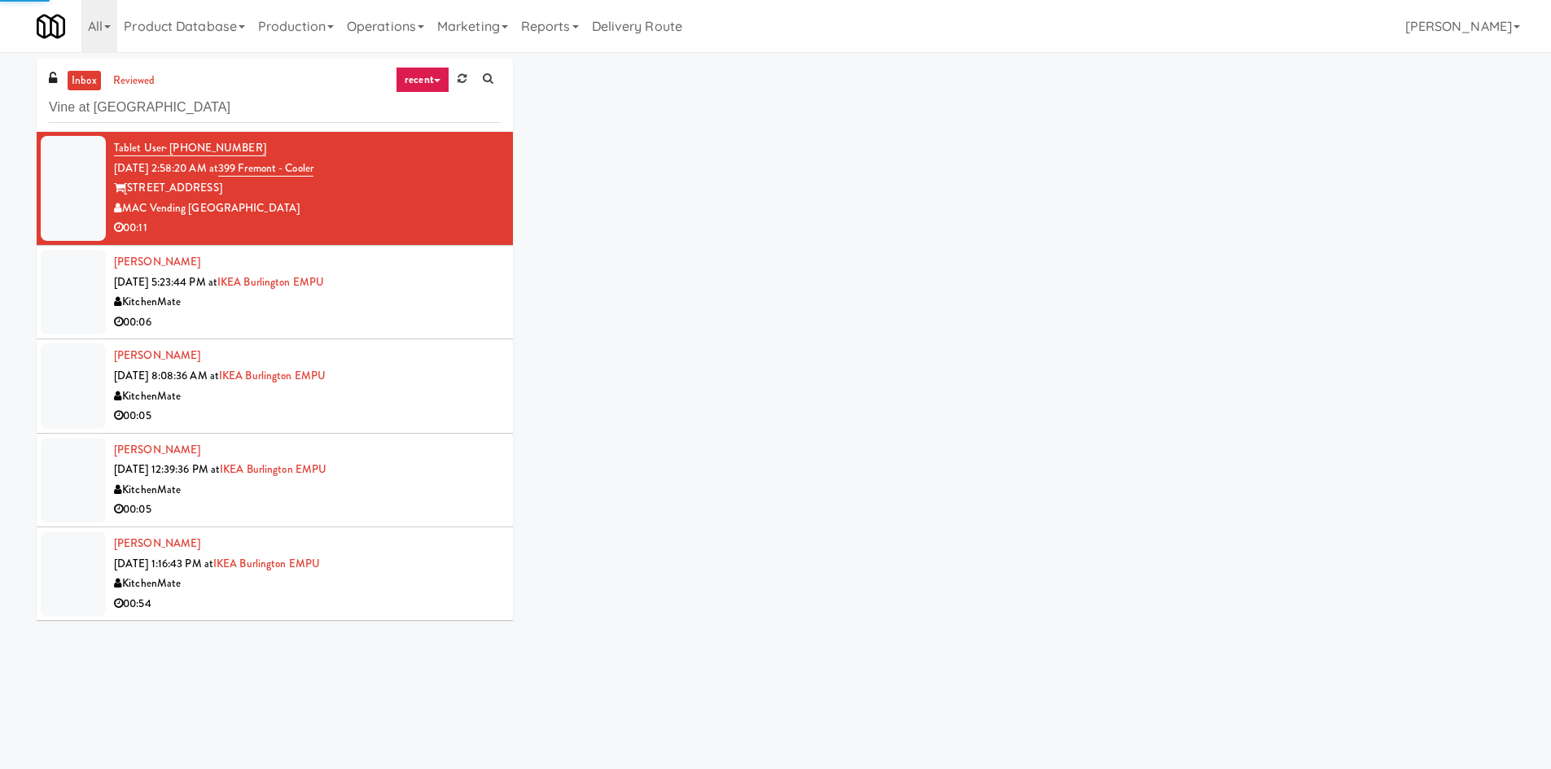
type input "Vine at [GEOGRAPHIC_DATA]"
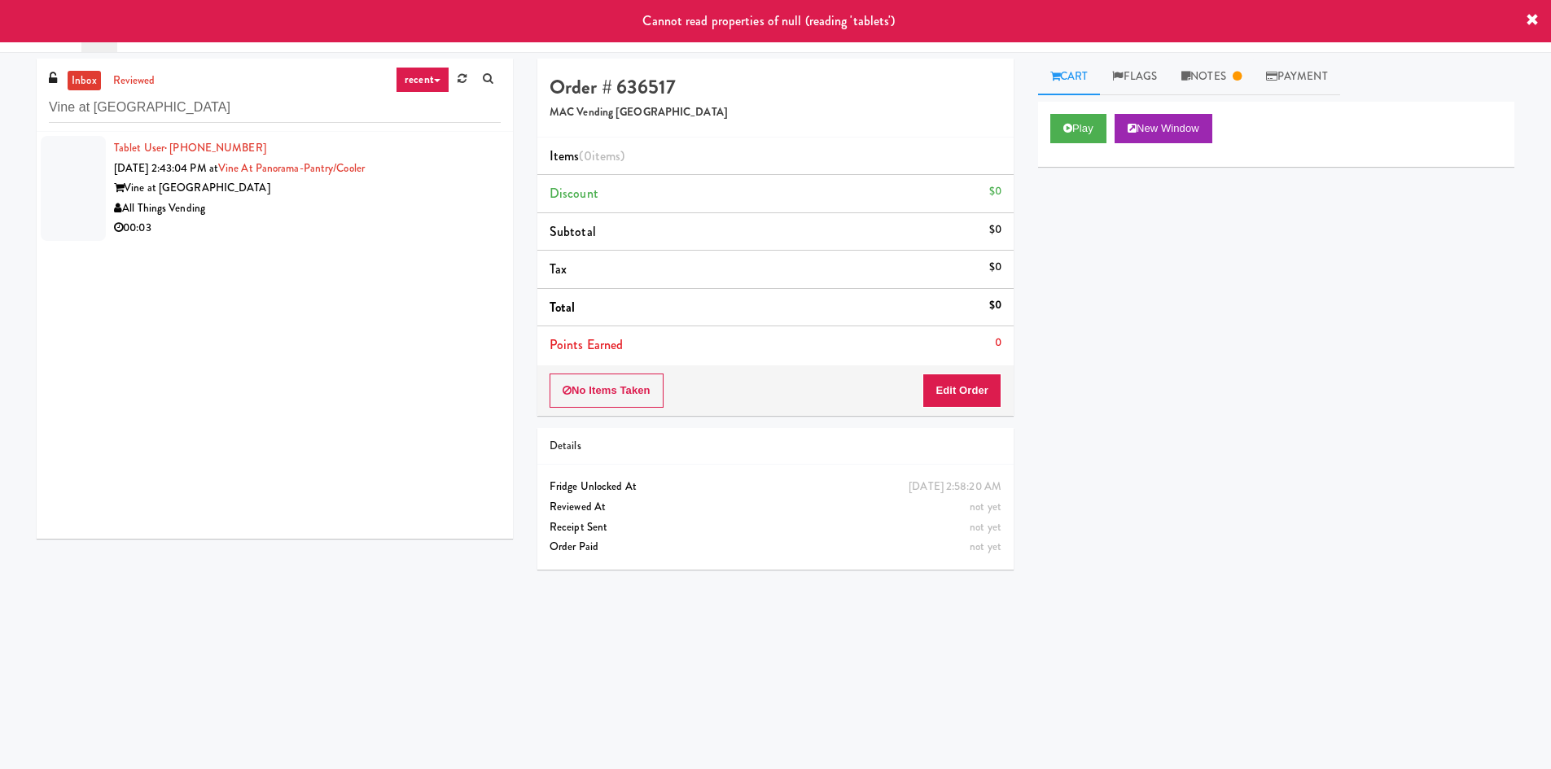
click at [287, 197] on div "Vine at [GEOGRAPHIC_DATA]" at bounding box center [307, 188] width 387 height 20
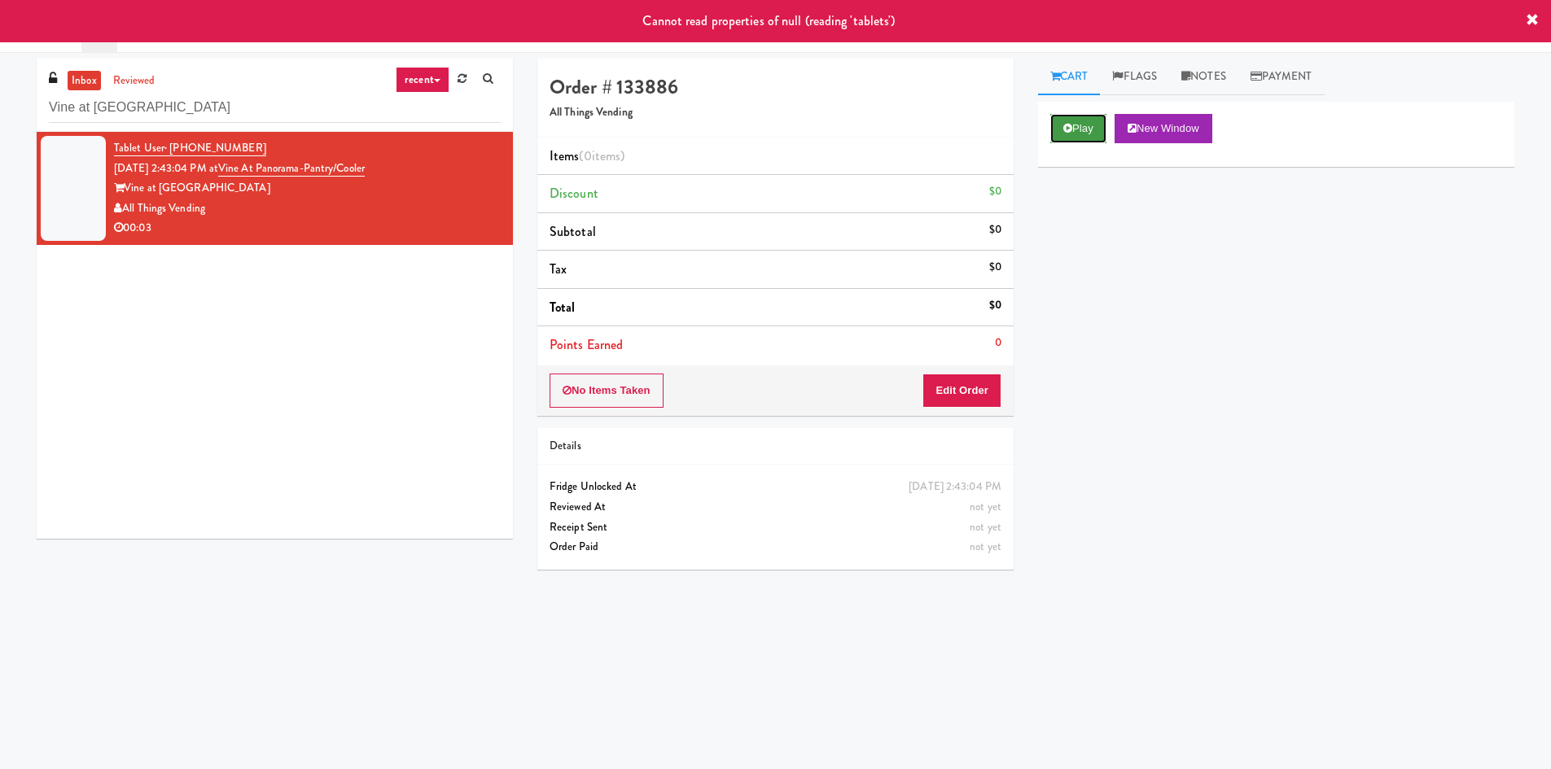
click at [1081, 138] on button "Play" at bounding box center [1078, 128] width 56 height 29
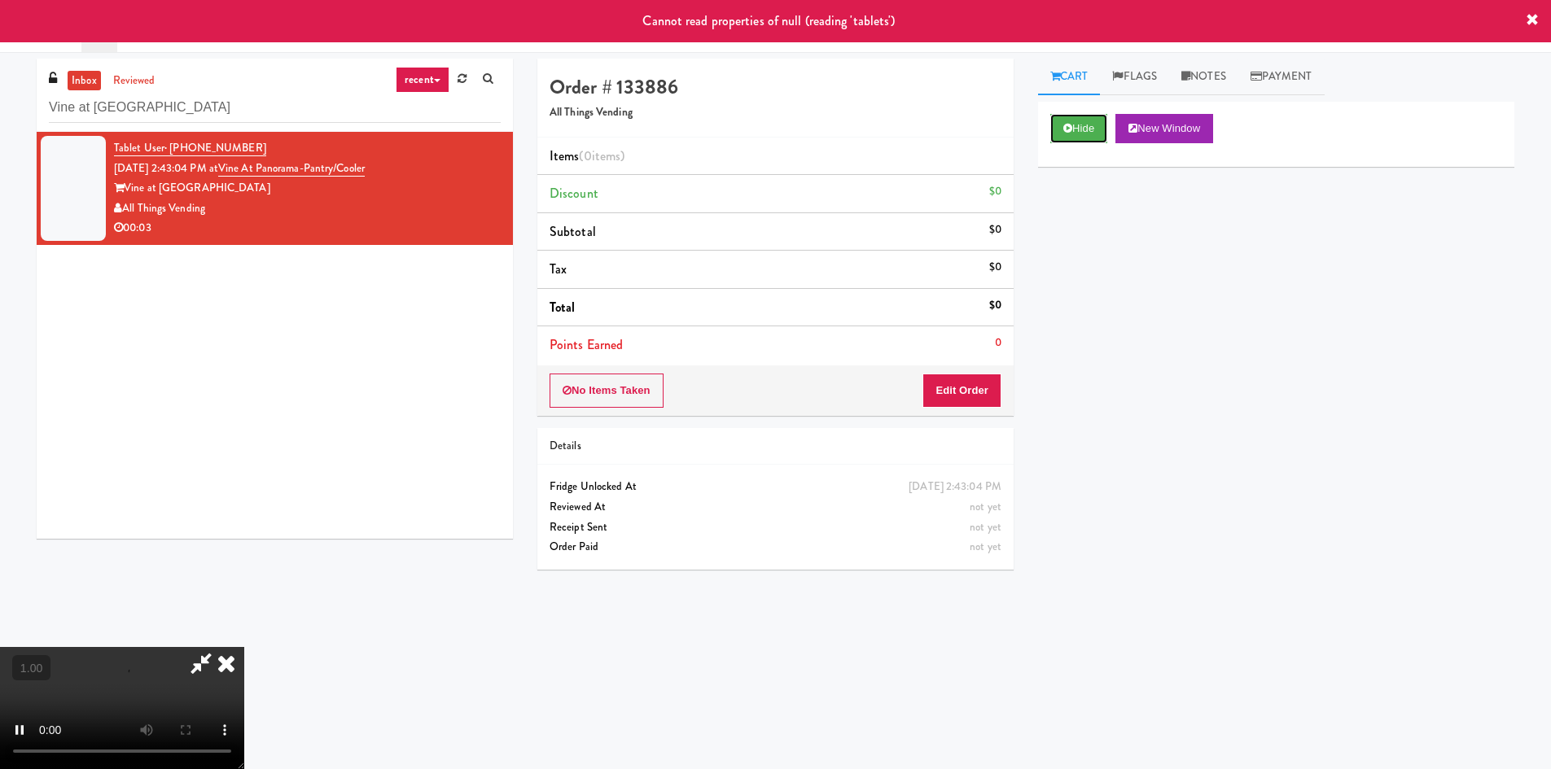
scroll to position [252, 0]
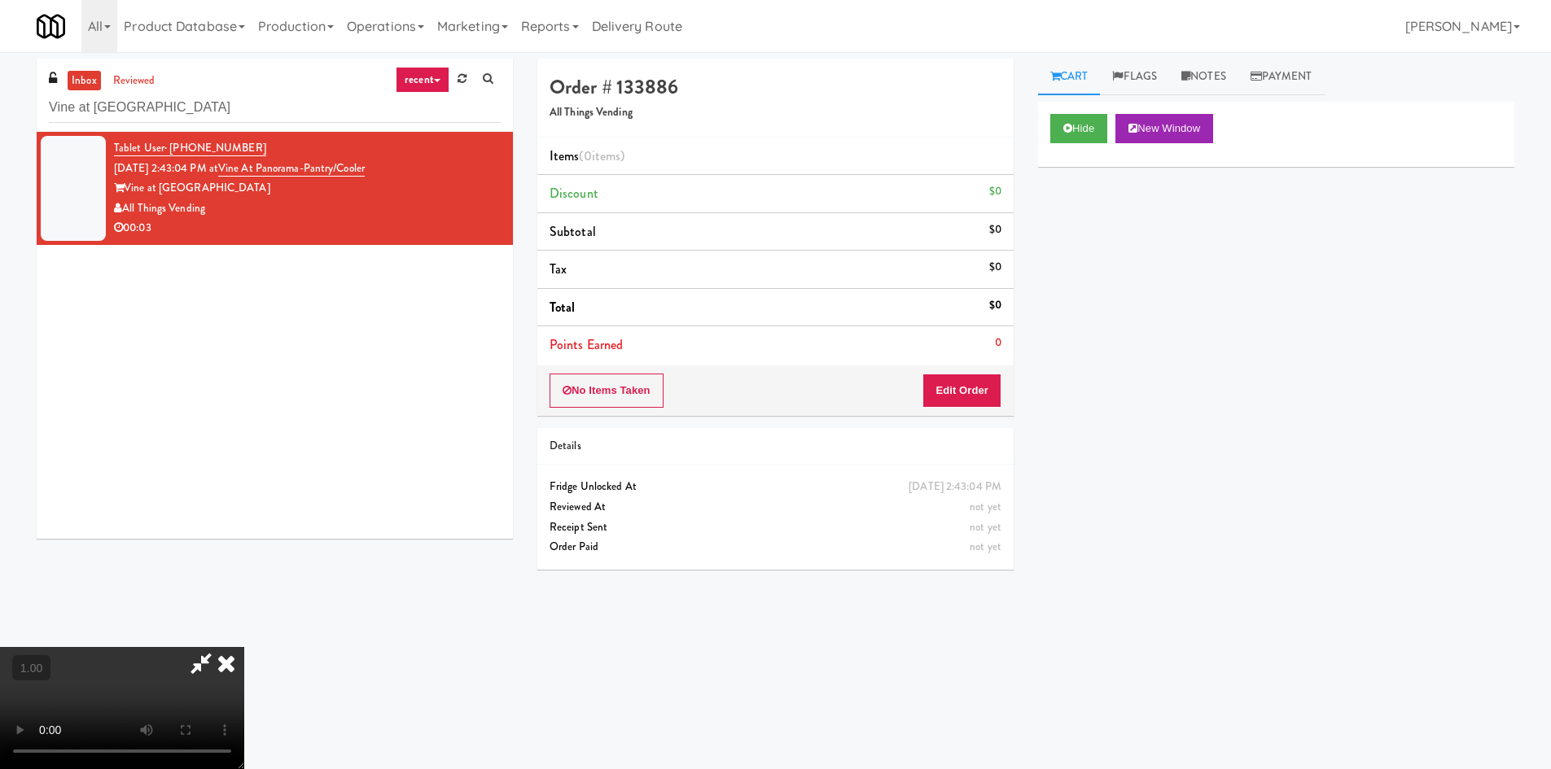
click at [1256, 400] on div "Hide New Window Primary Flag Clear Flag if unable to determine what was taken o…" at bounding box center [1276, 407] width 476 height 611
click at [244, 647] on icon at bounding box center [226, 663] width 36 height 33
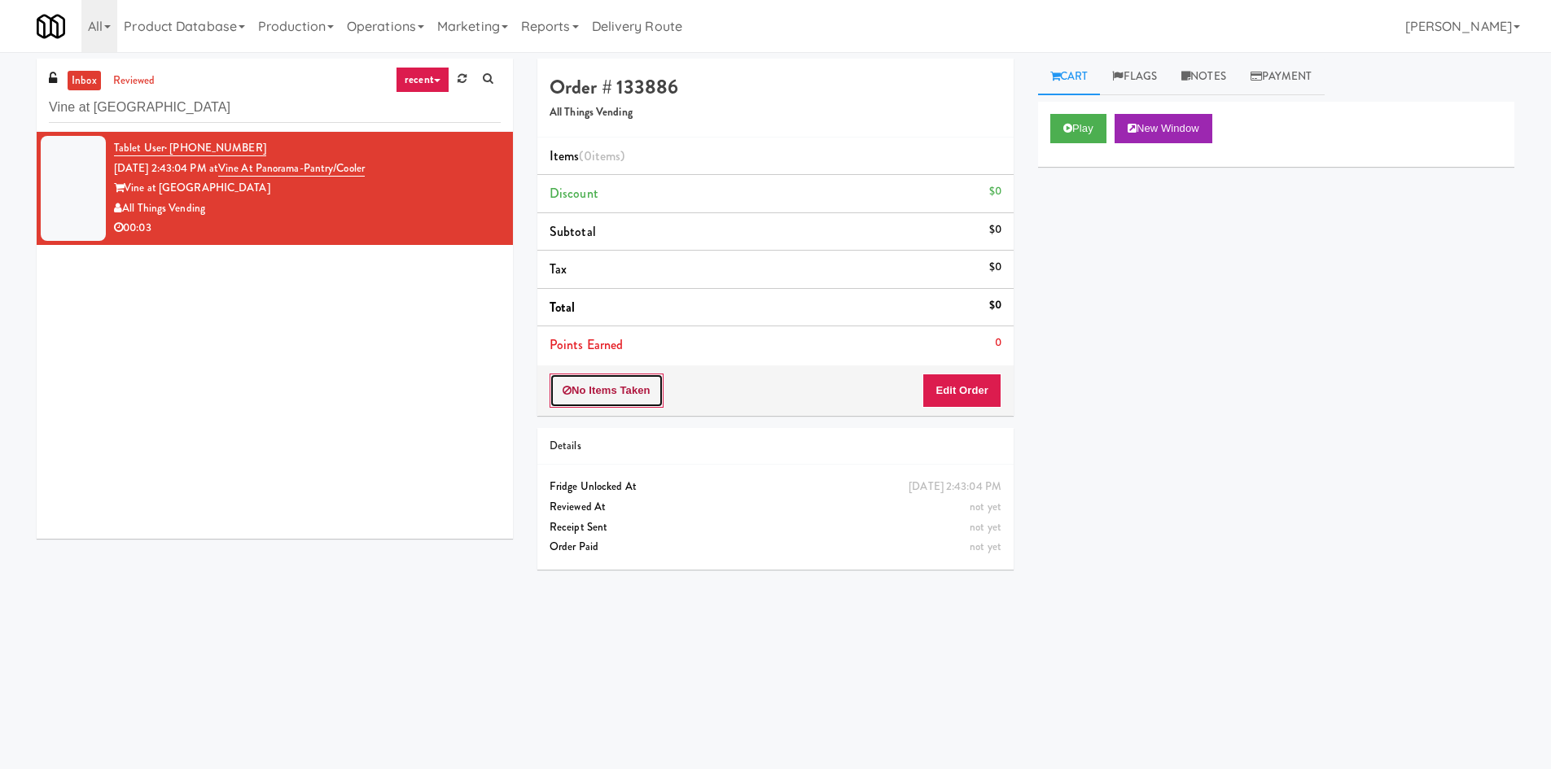
click at [603, 401] on button "No Items Taken" at bounding box center [607, 391] width 114 height 34
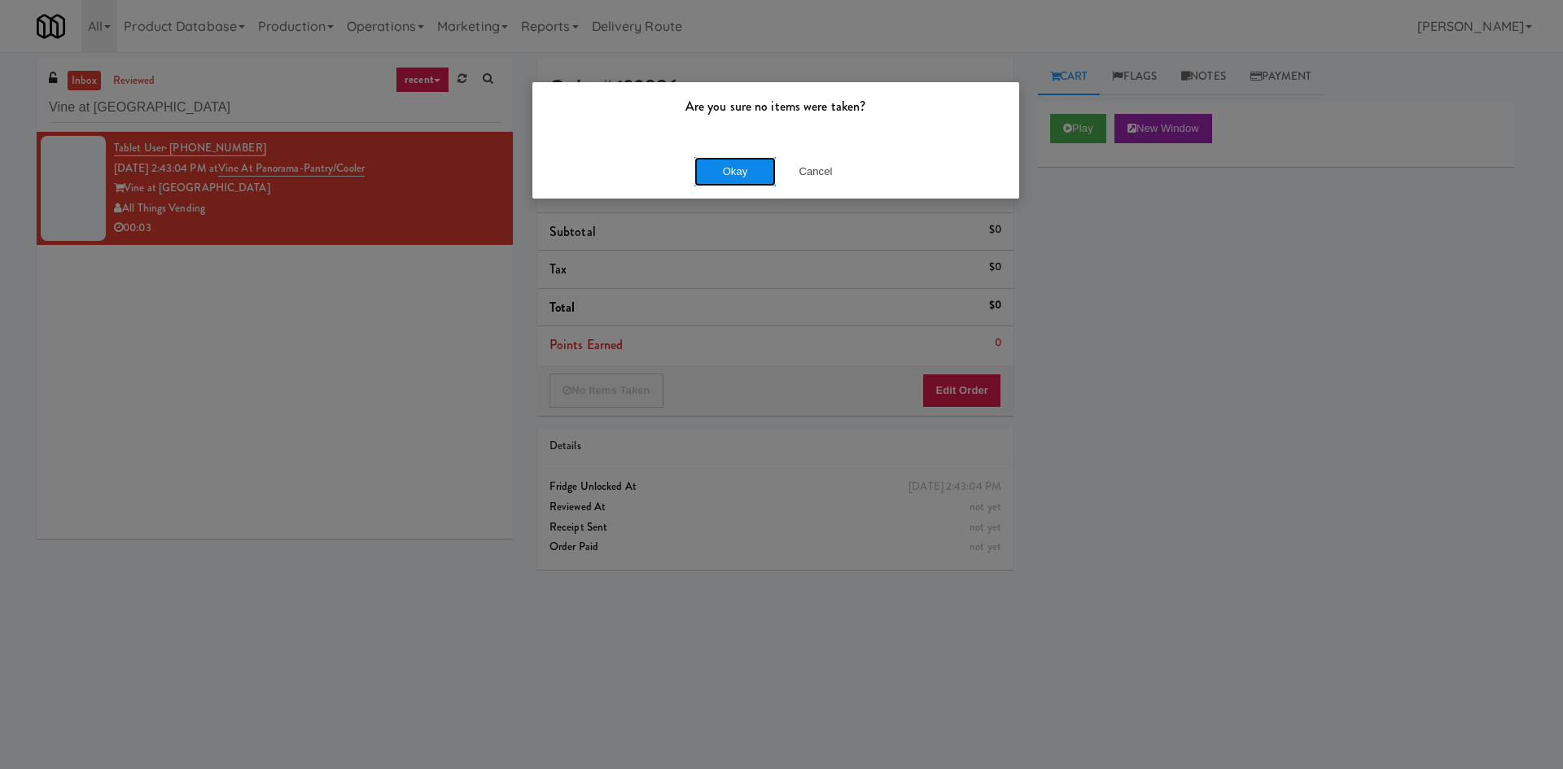
click at [737, 173] on button "Okay" at bounding box center [735, 171] width 81 height 29
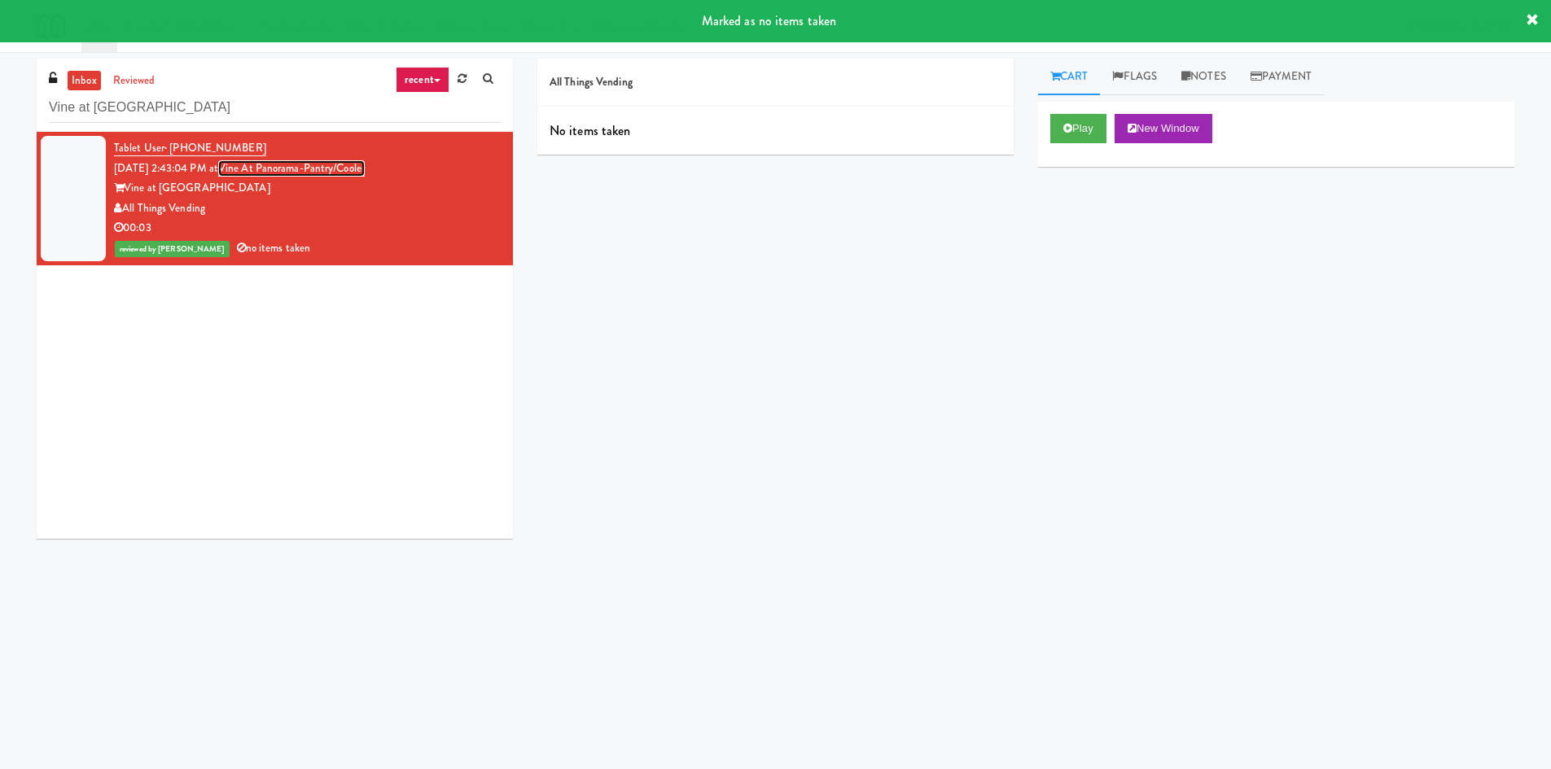
click at [312, 171] on link "Vine at Panorama-Pantry/Cooler" at bounding box center [291, 168] width 147 height 16
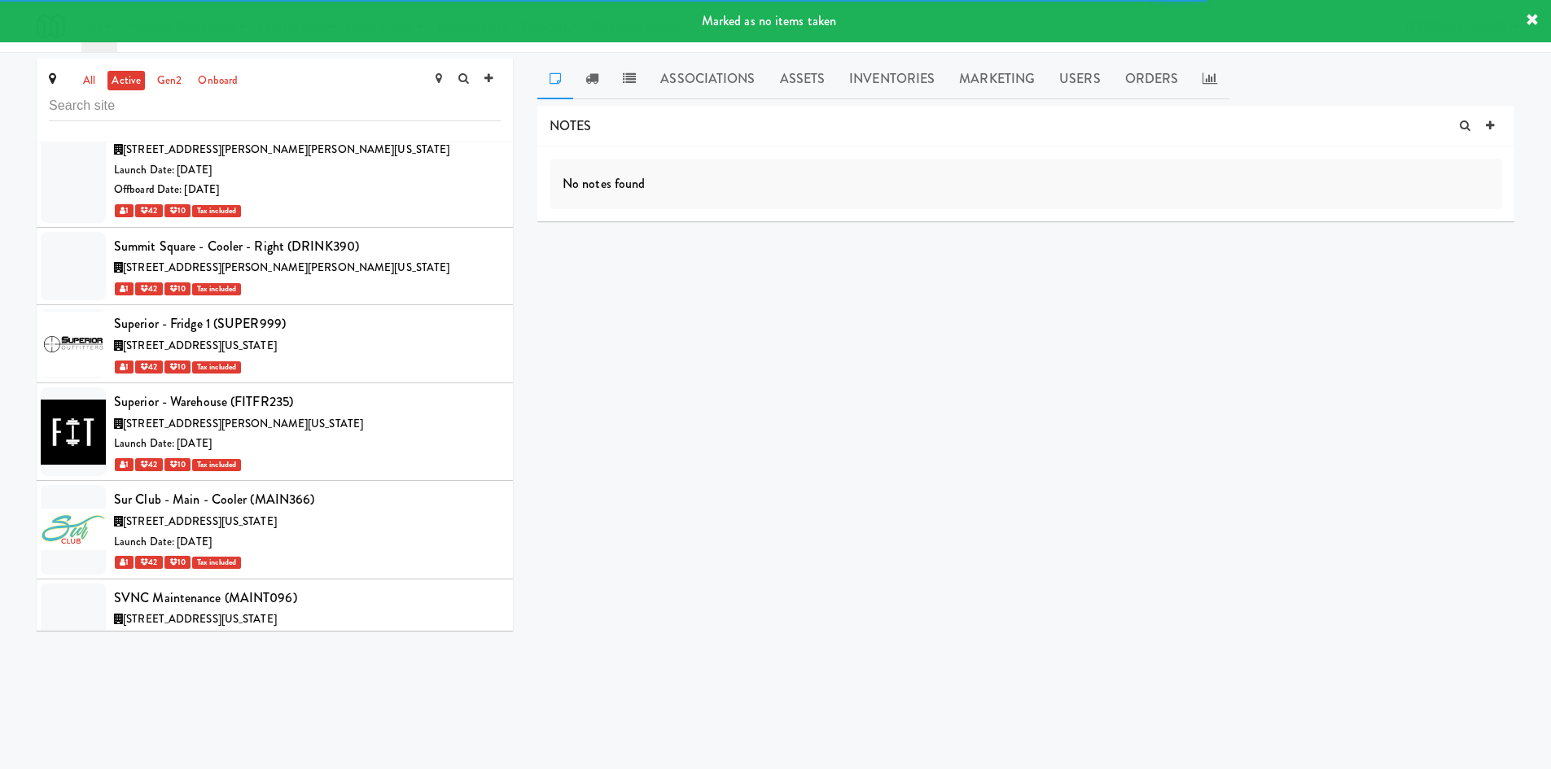
scroll to position [59586, 0]
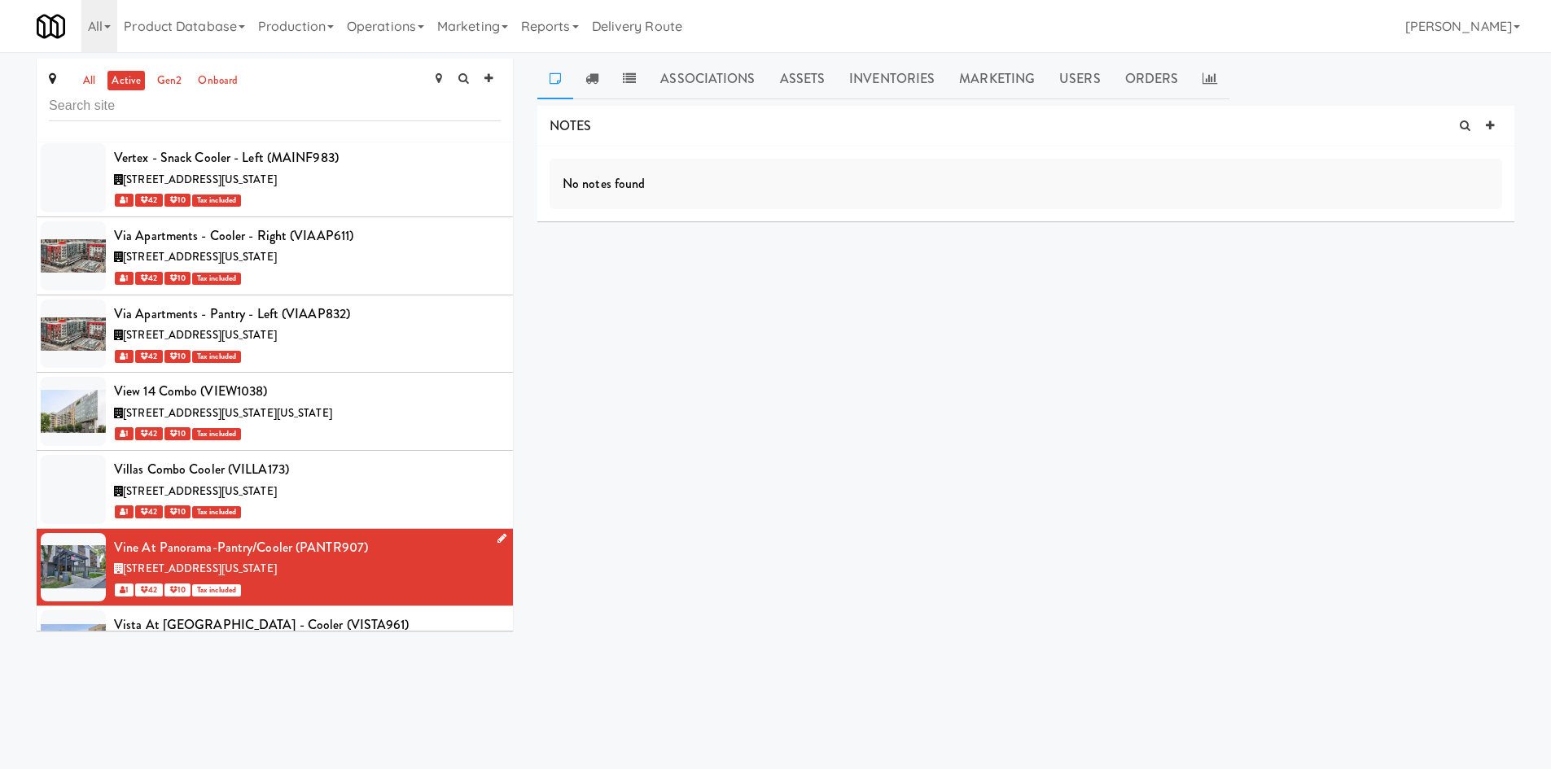
drag, startPoint x: 345, startPoint y: 317, endPoint x: 376, endPoint y: 307, distance: 32.4
click at [345, 559] on div "[STREET_ADDRESS][US_STATE]" at bounding box center [307, 569] width 387 height 20
click at [498, 533] on icon at bounding box center [502, 538] width 9 height 11
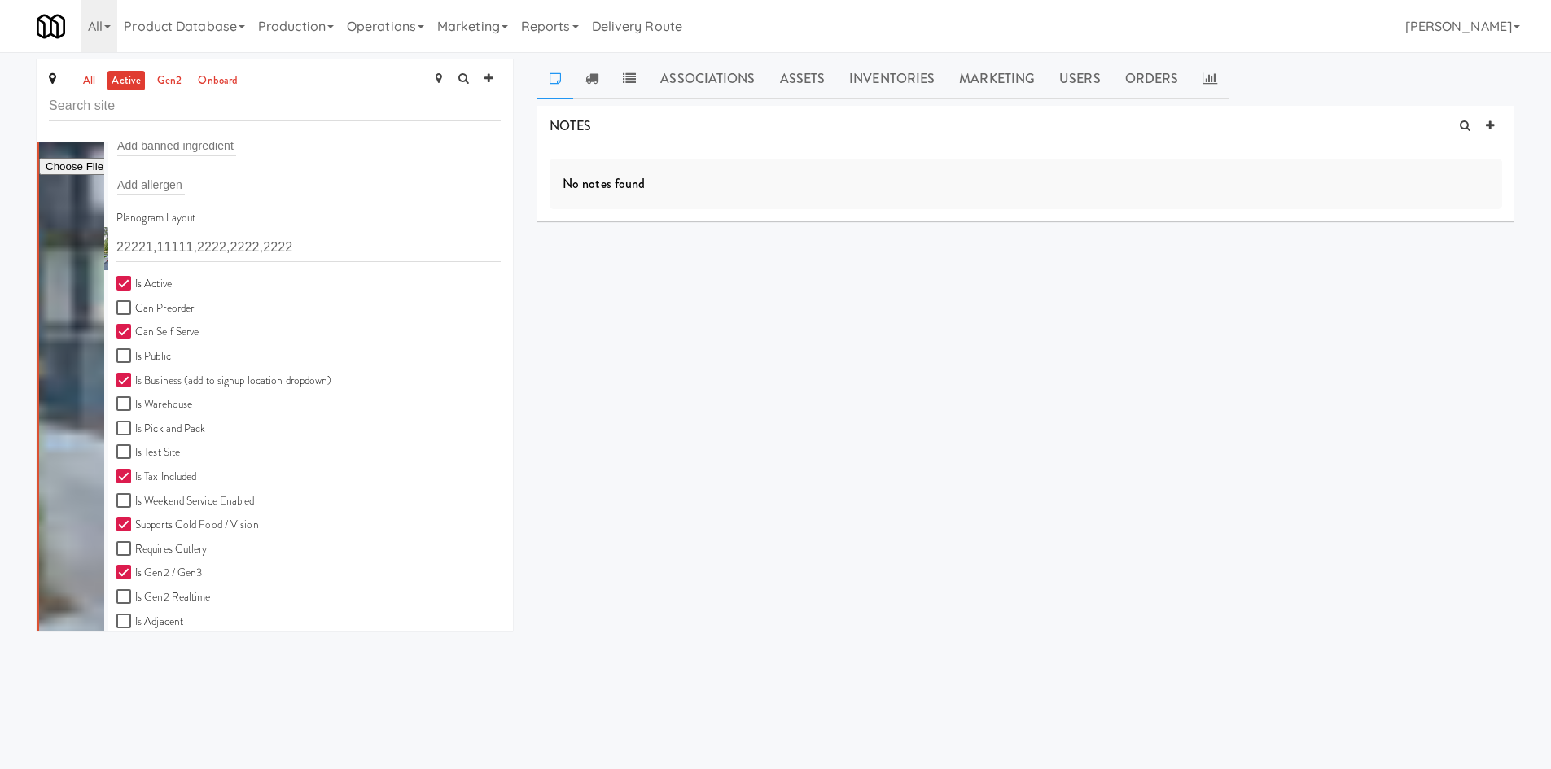
scroll to position [60536, 0]
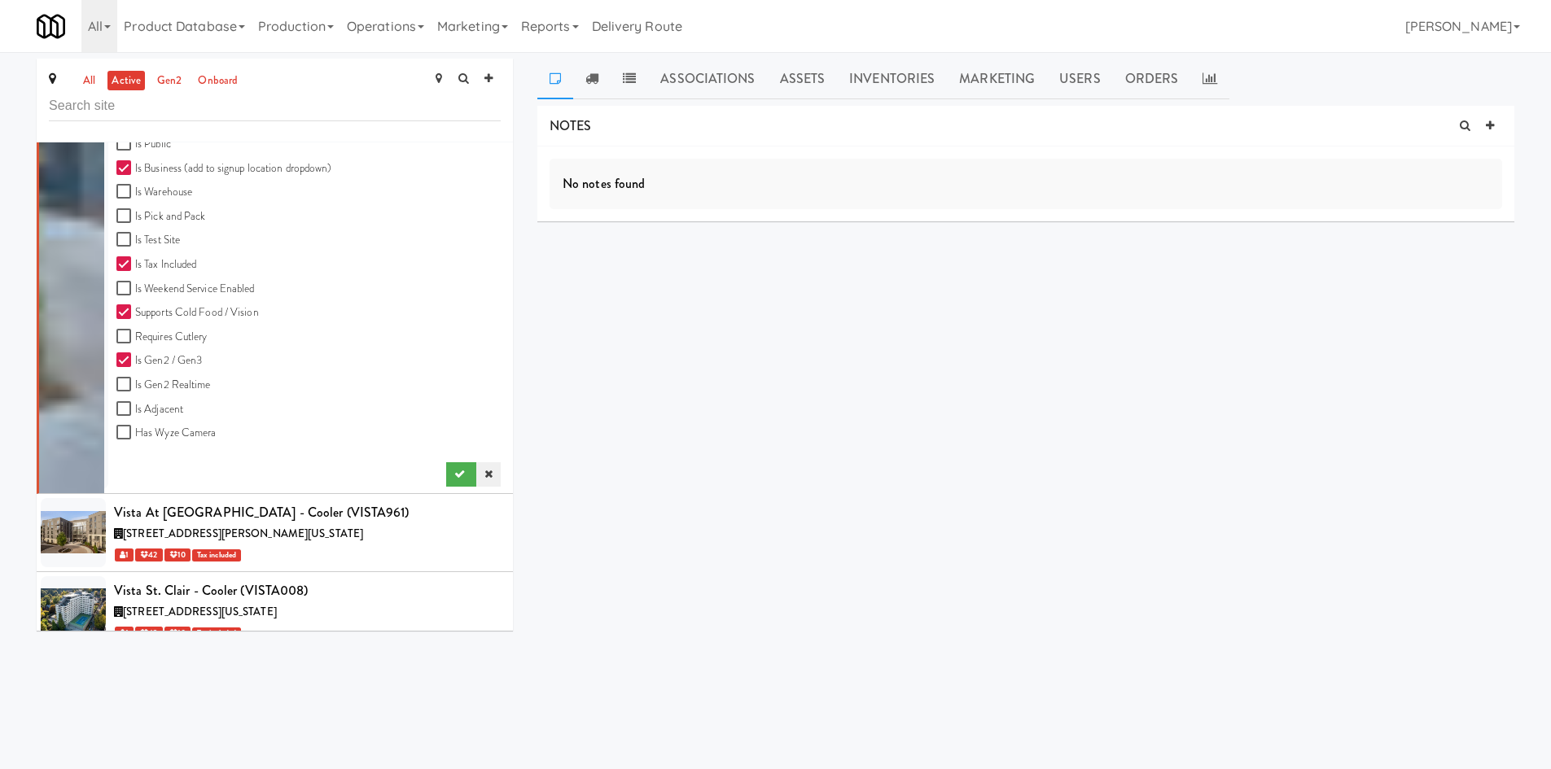
click at [484, 469] on icon at bounding box center [488, 474] width 8 height 11
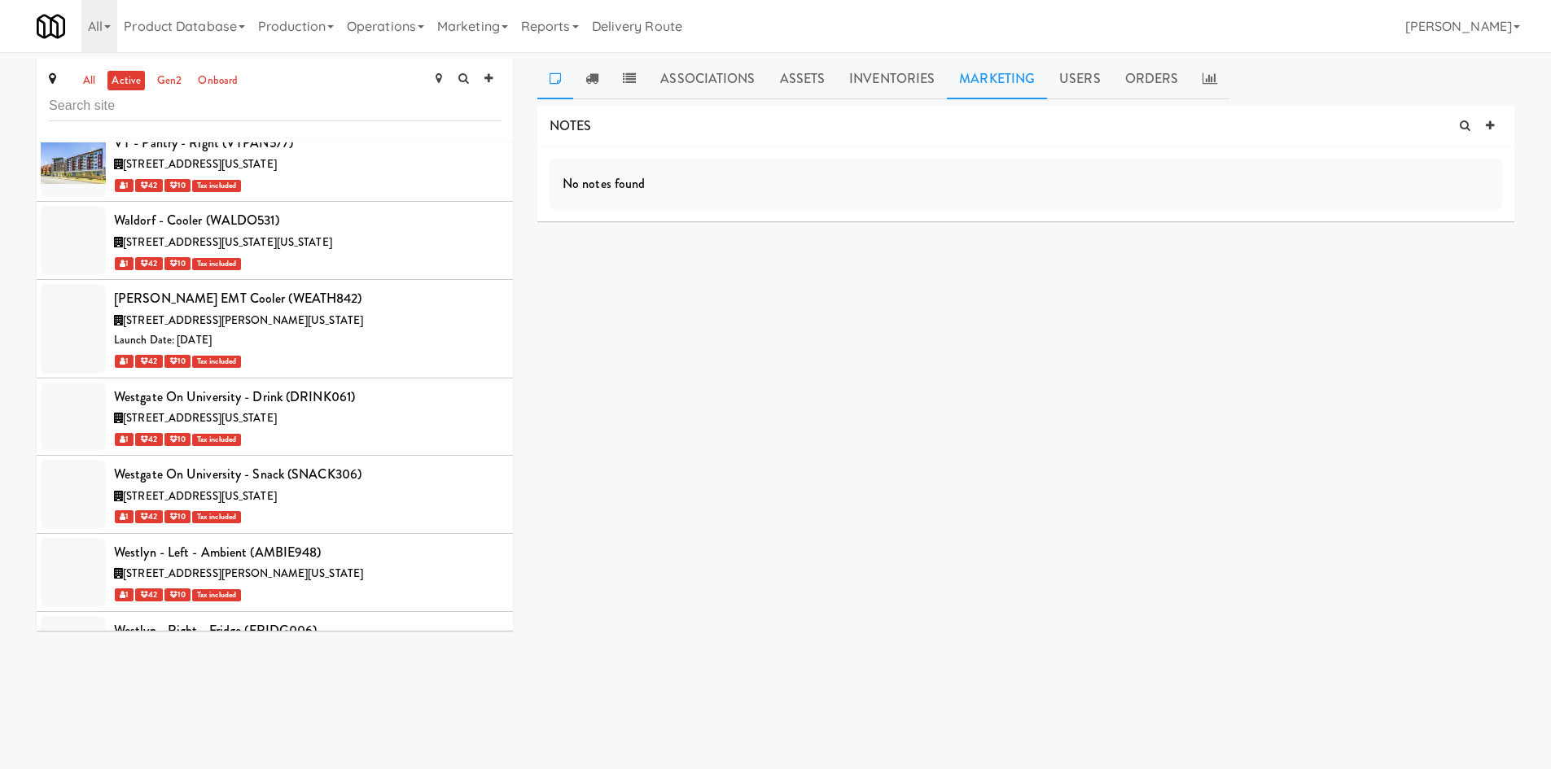
drag, startPoint x: 834, startPoint y: 488, endPoint x: 980, endPoint y: 93, distance: 421.2
click at [834, 488] on div "NOTES No notes found DELIVERIES No notes found MEALS No Orders at This Site COO…" at bounding box center [1025, 309] width 977 height 407
